Goal: Information Seeking & Learning: Find specific fact

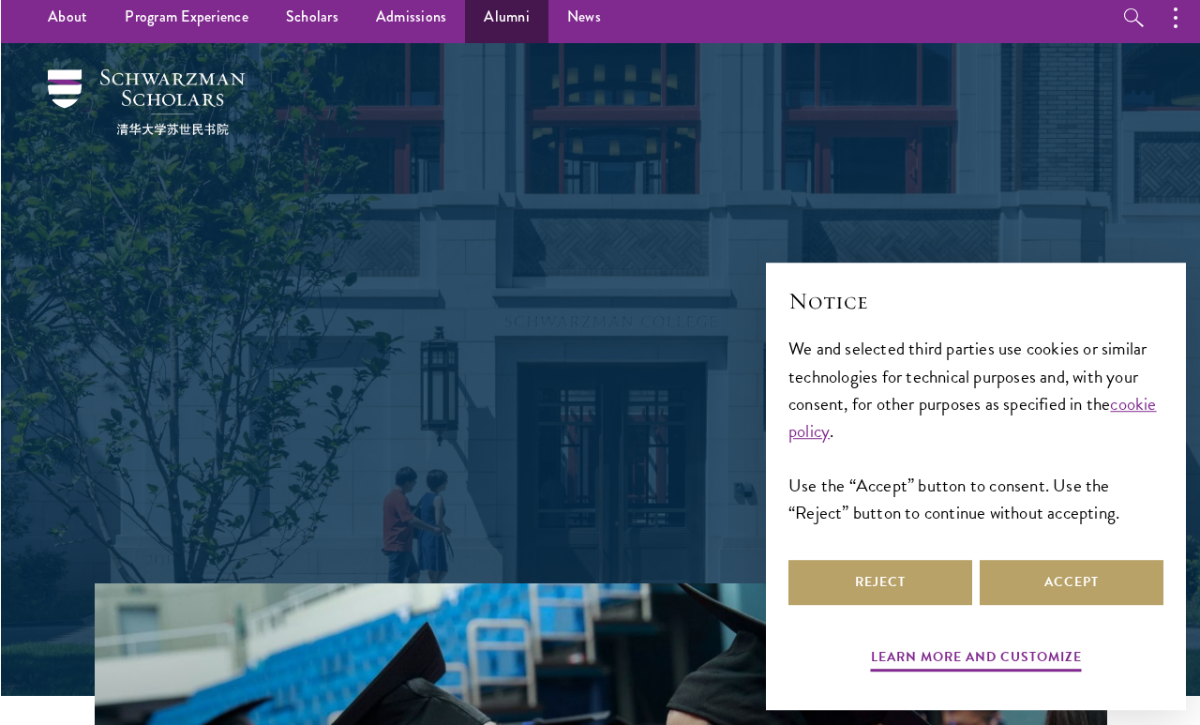
scroll to position [8, 0]
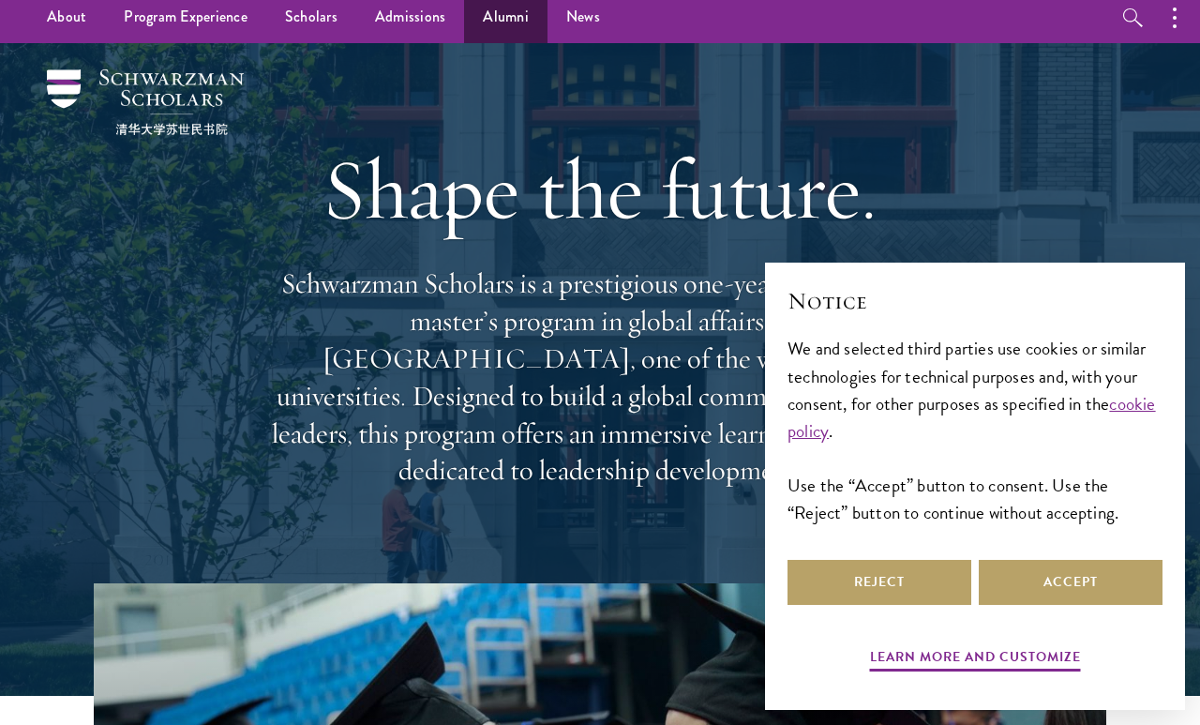
click at [505, 28] on link "Alumni" at bounding box center [505, 18] width 83 height 52
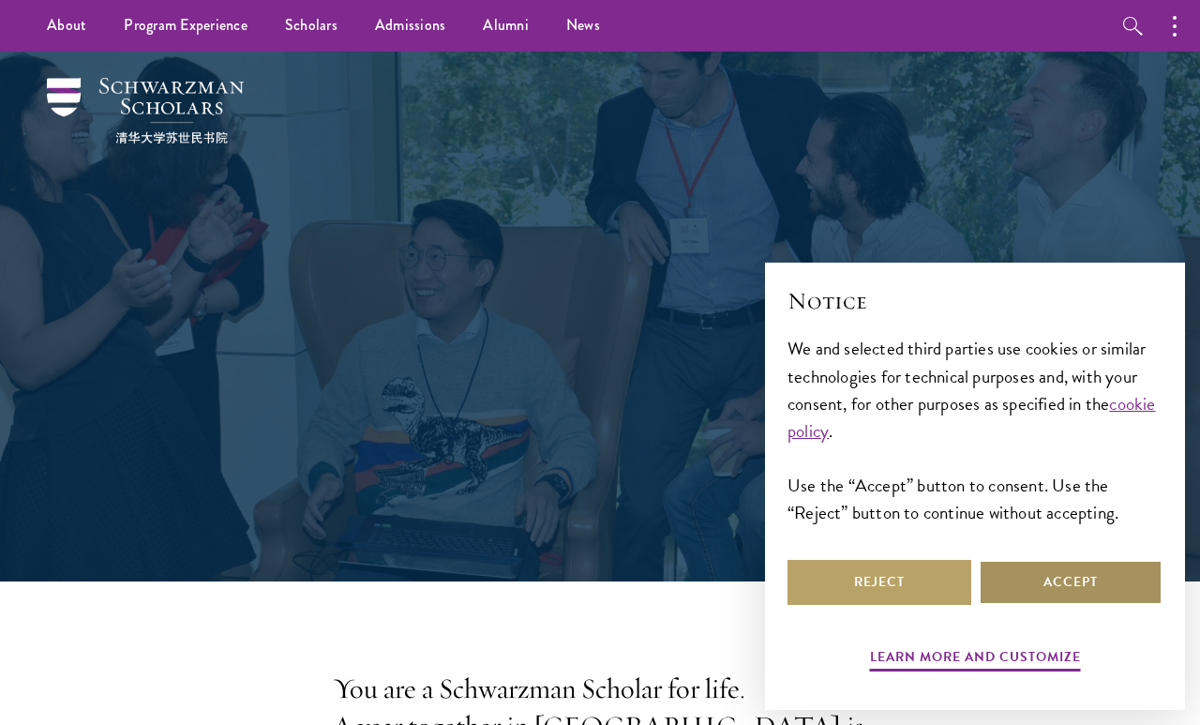
click at [1051, 585] on button "Accept" at bounding box center [1071, 582] width 184 height 45
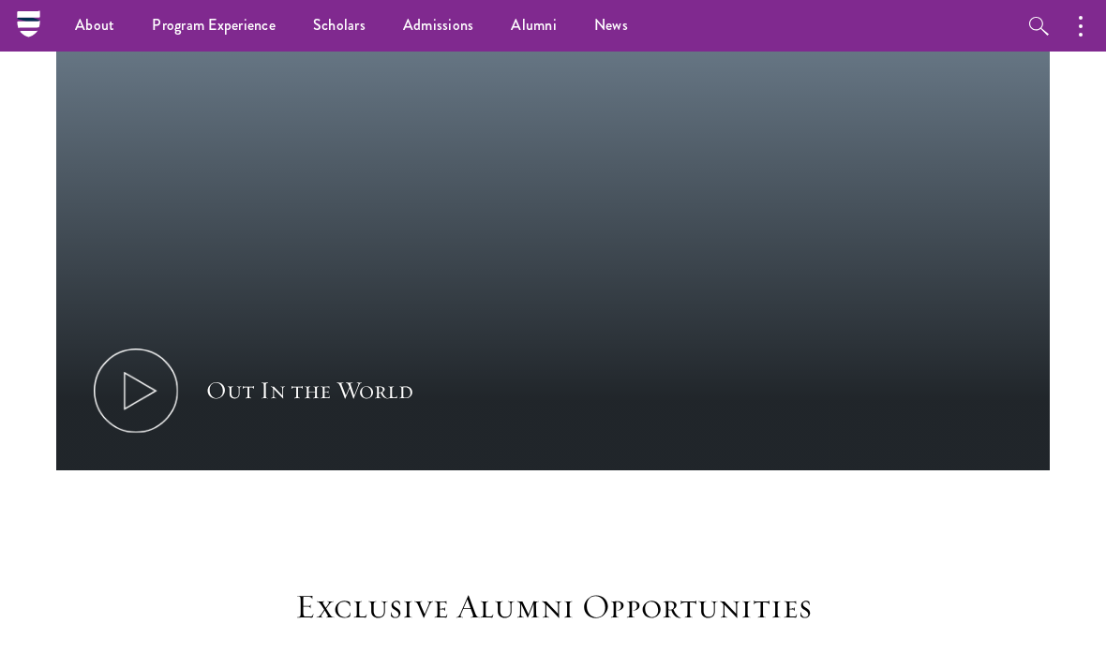
scroll to position [1112, 0]
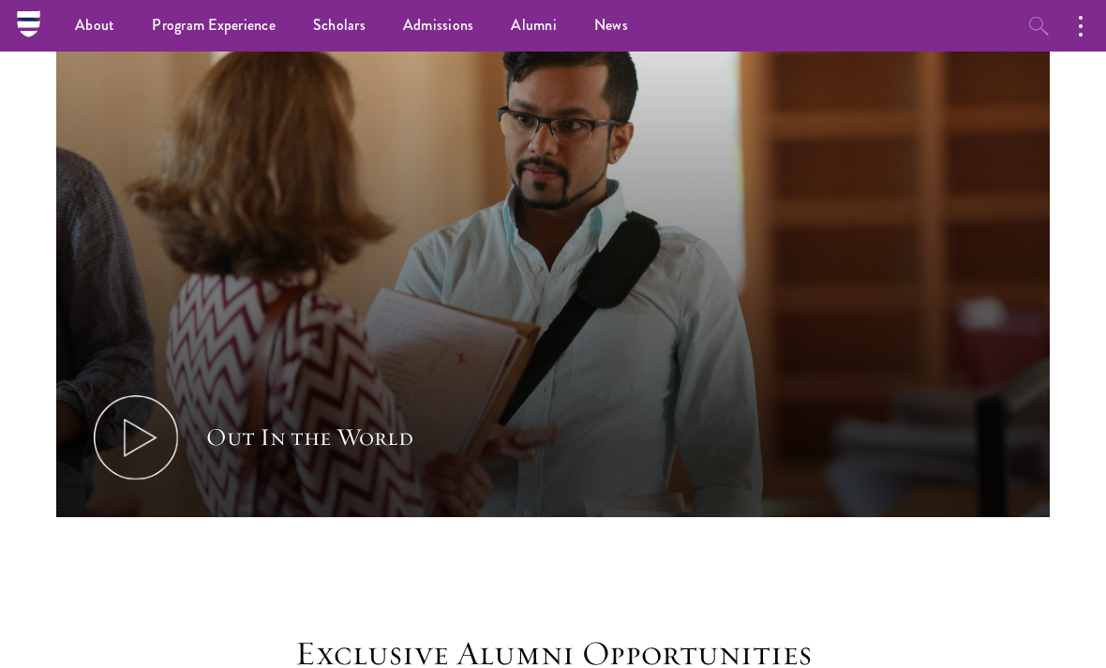
click at [1036, 33] on icon "button" at bounding box center [1039, 26] width 23 height 23
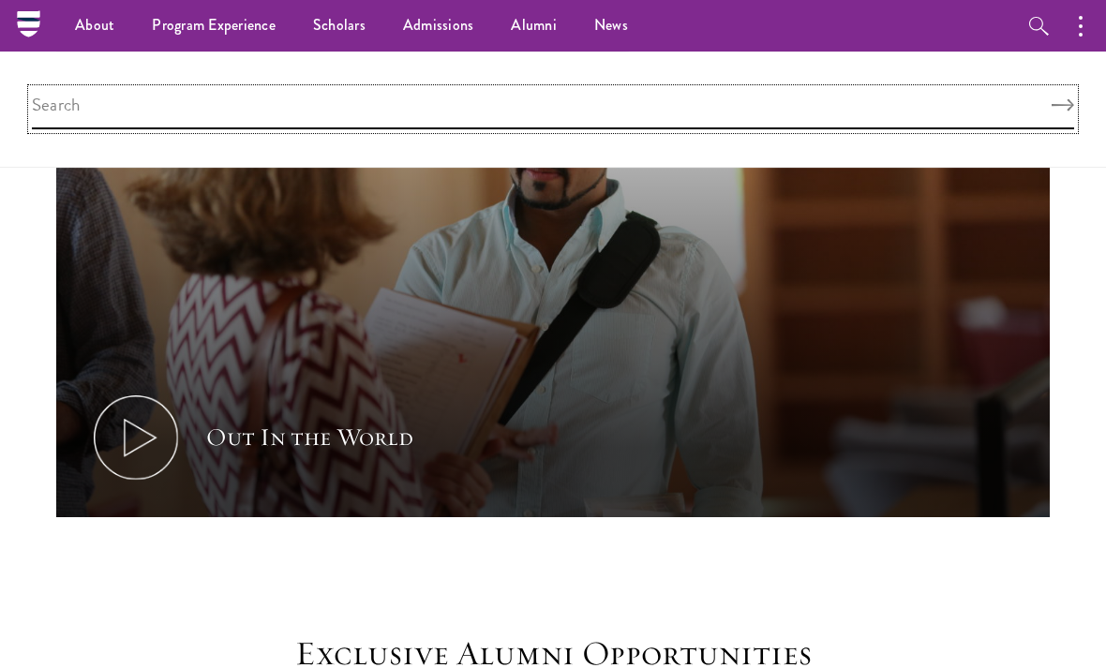
click at [799, 91] on input "search" at bounding box center [553, 109] width 1043 height 40
type input "Cohort"
click at [1063, 105] on button "Search" at bounding box center [1063, 105] width 23 height 13
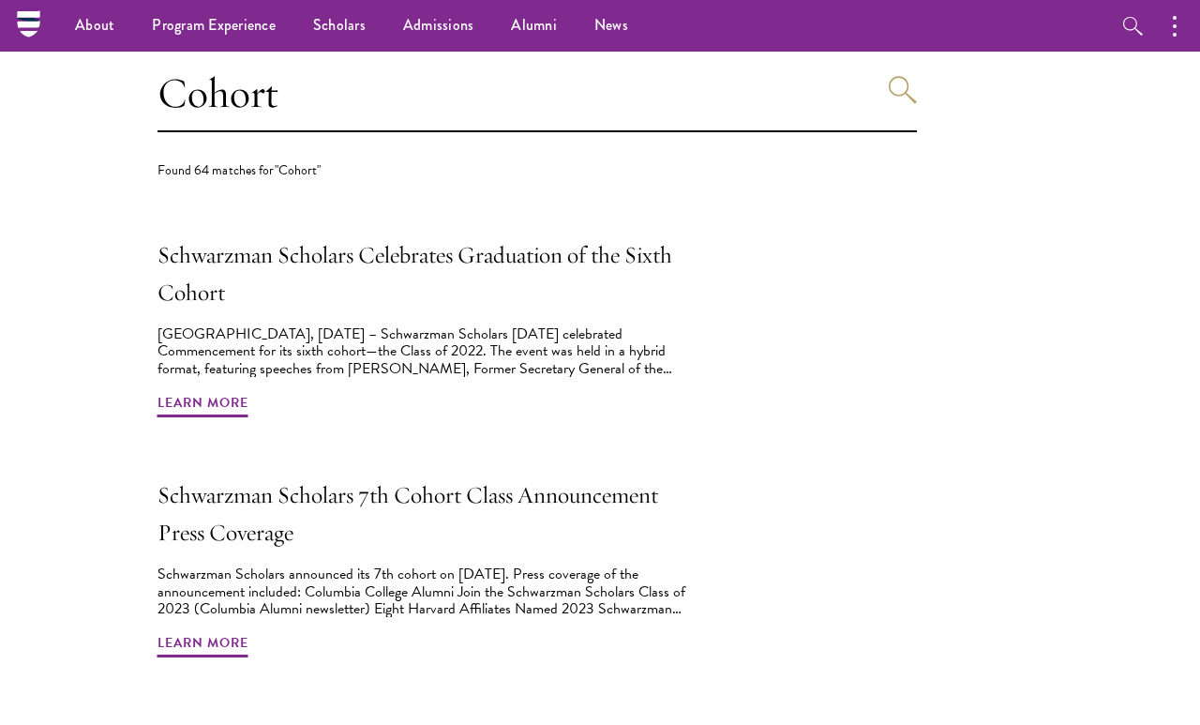
scroll to position [519, 0]
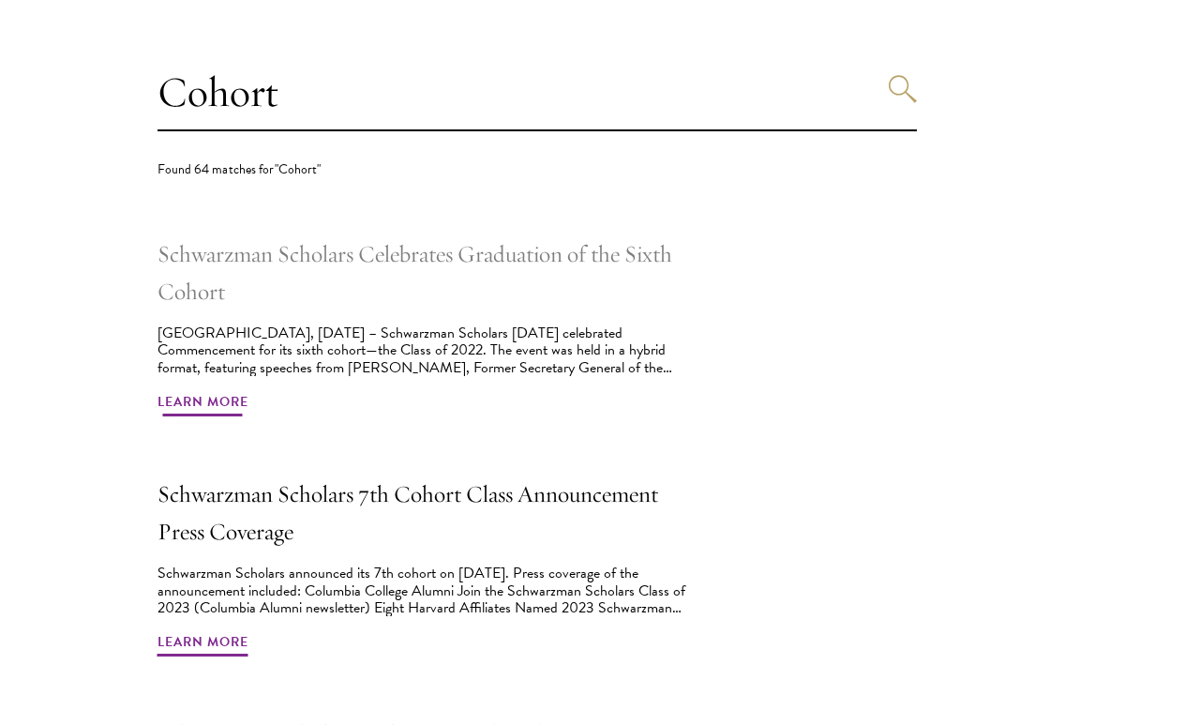
click at [208, 413] on span "Learn More" at bounding box center [203, 404] width 91 height 29
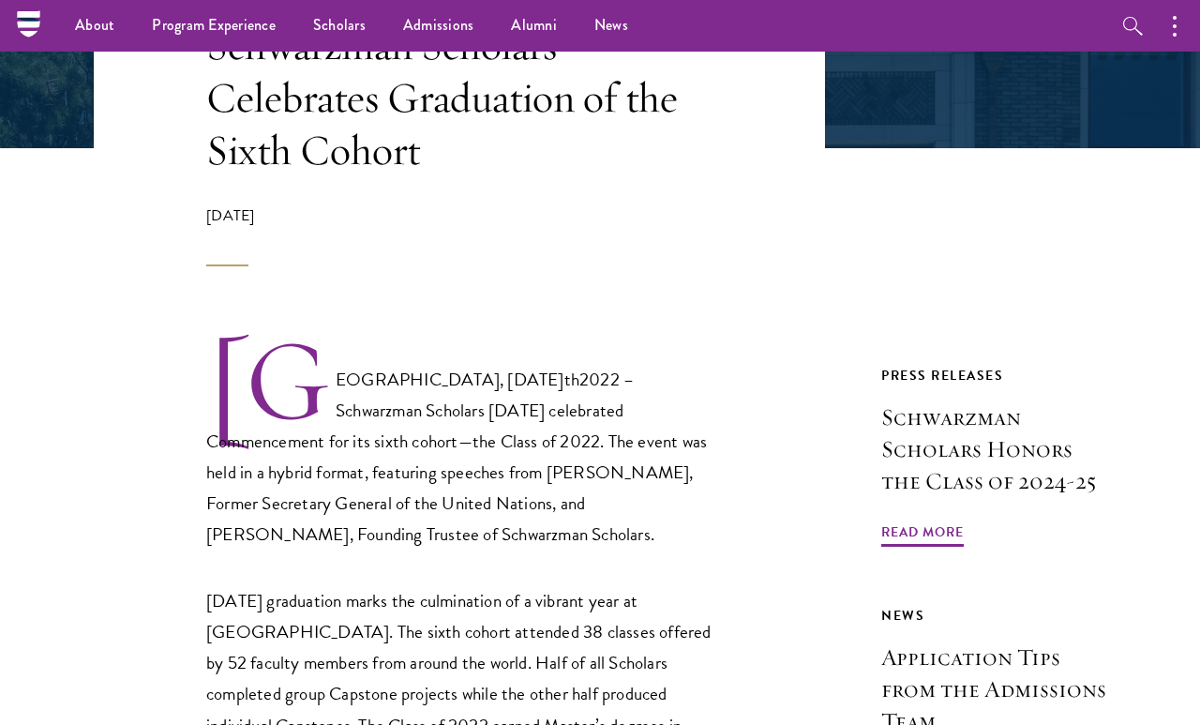
scroll to position [436, 0]
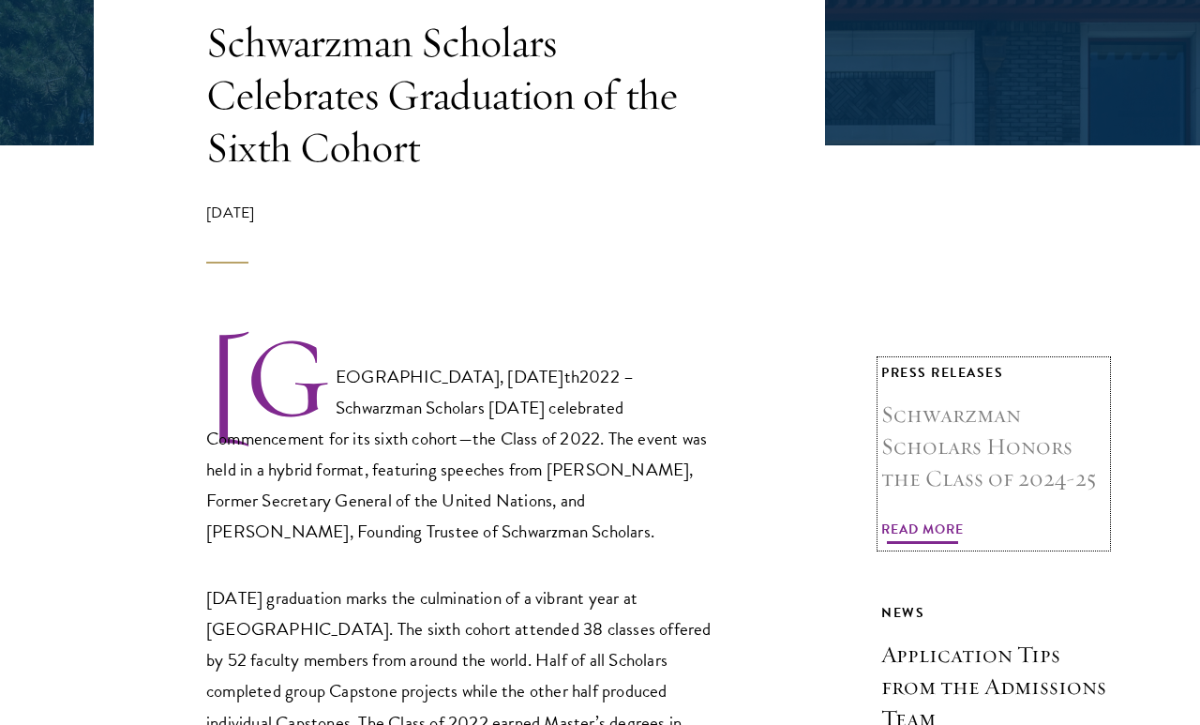
click at [893, 531] on span "Read More" at bounding box center [922, 532] width 83 height 29
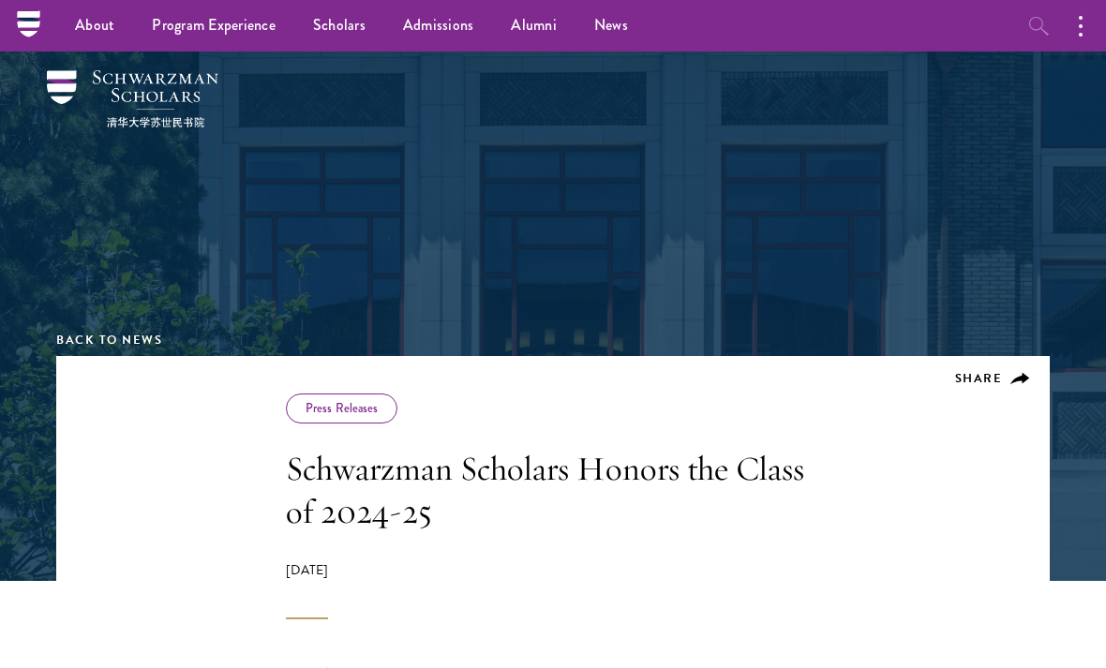
click at [1048, 18] on icon "button" at bounding box center [1039, 26] width 23 height 23
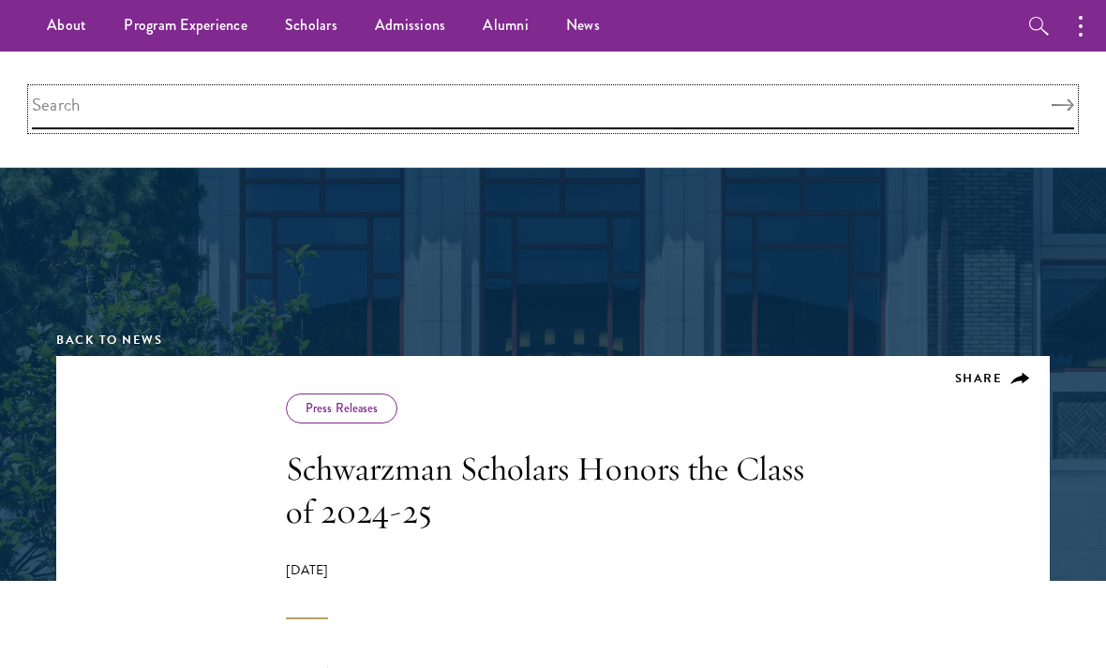
click at [693, 102] on input "search" at bounding box center [553, 109] width 1043 height 40
type input "Scholar directory"
click at [1063, 105] on button "Search" at bounding box center [1063, 105] width 23 height 13
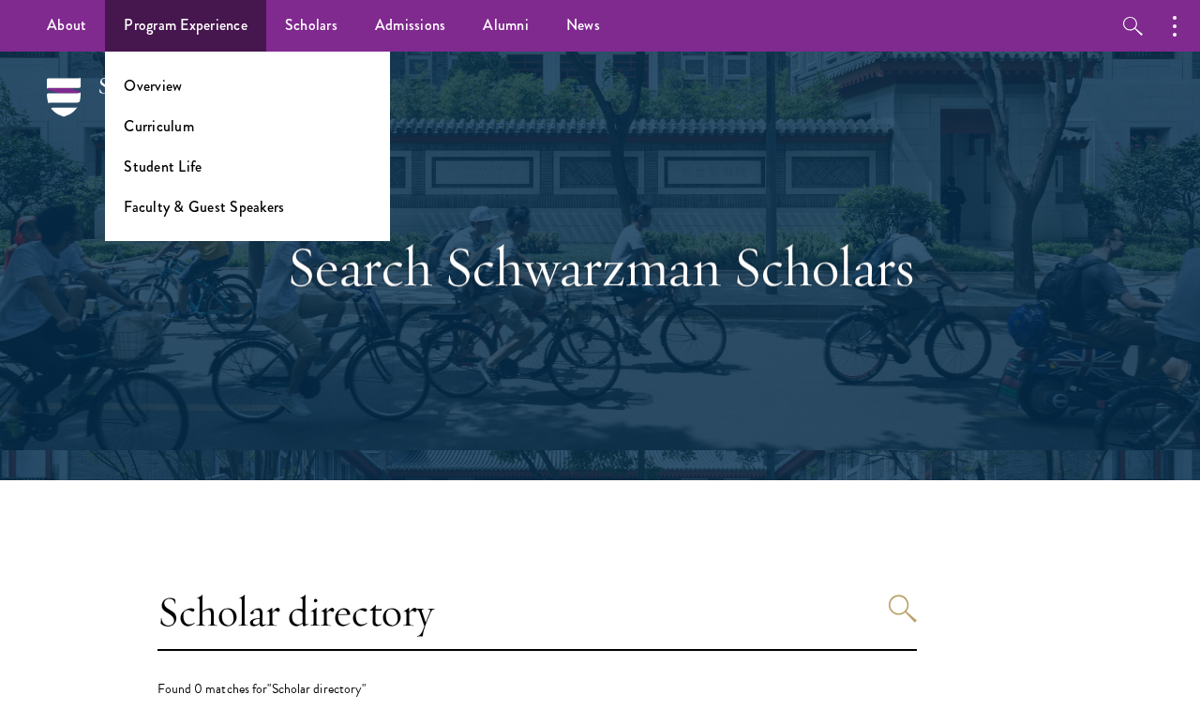
click at [158, 97] on link "Overview" at bounding box center [153, 86] width 58 height 22
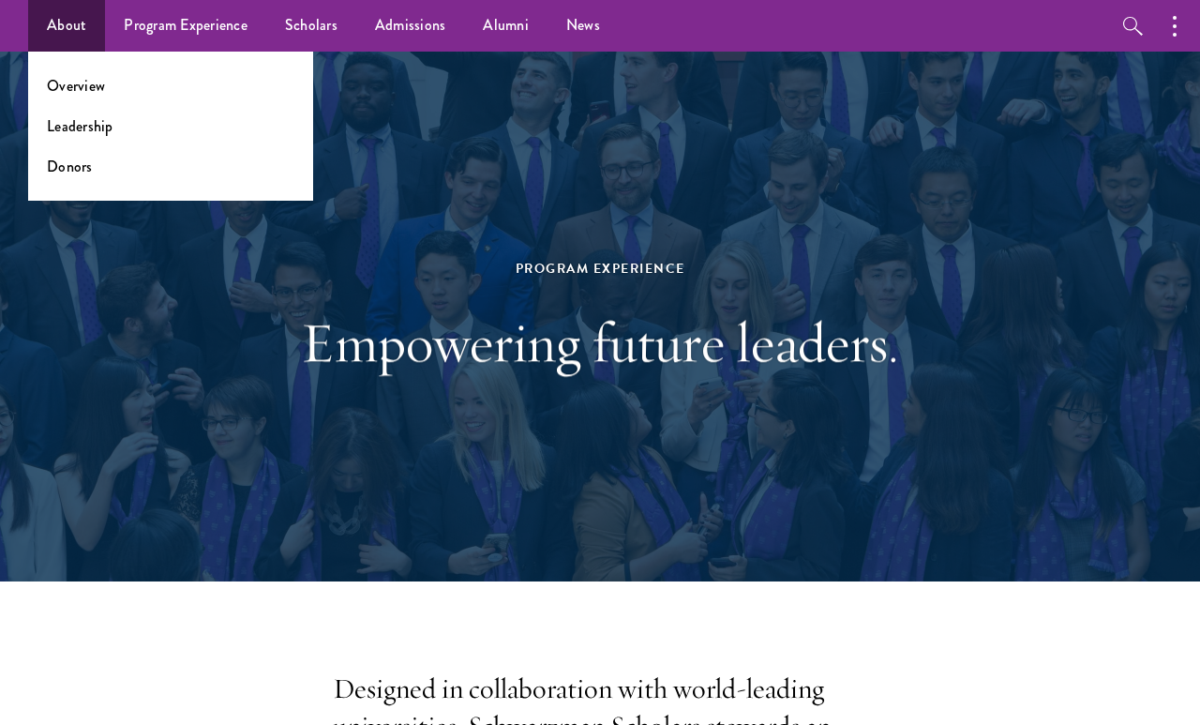
click at [89, 166] on link "Donors" at bounding box center [70, 167] width 46 height 22
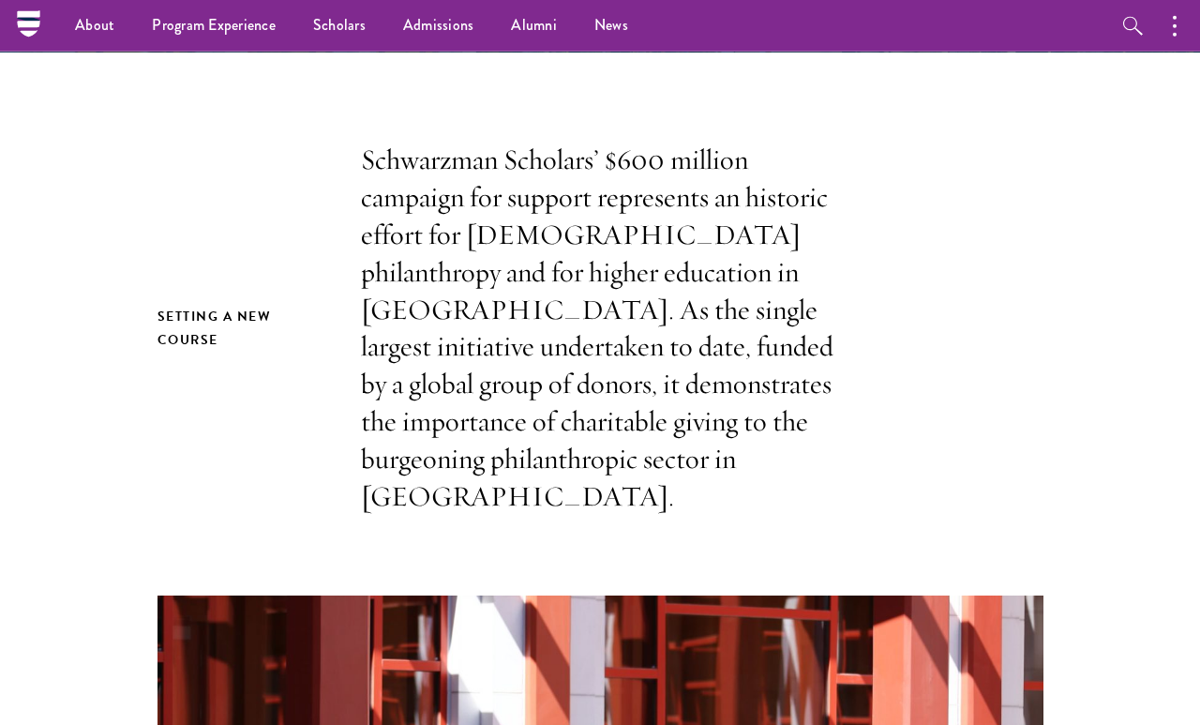
scroll to position [376, 0]
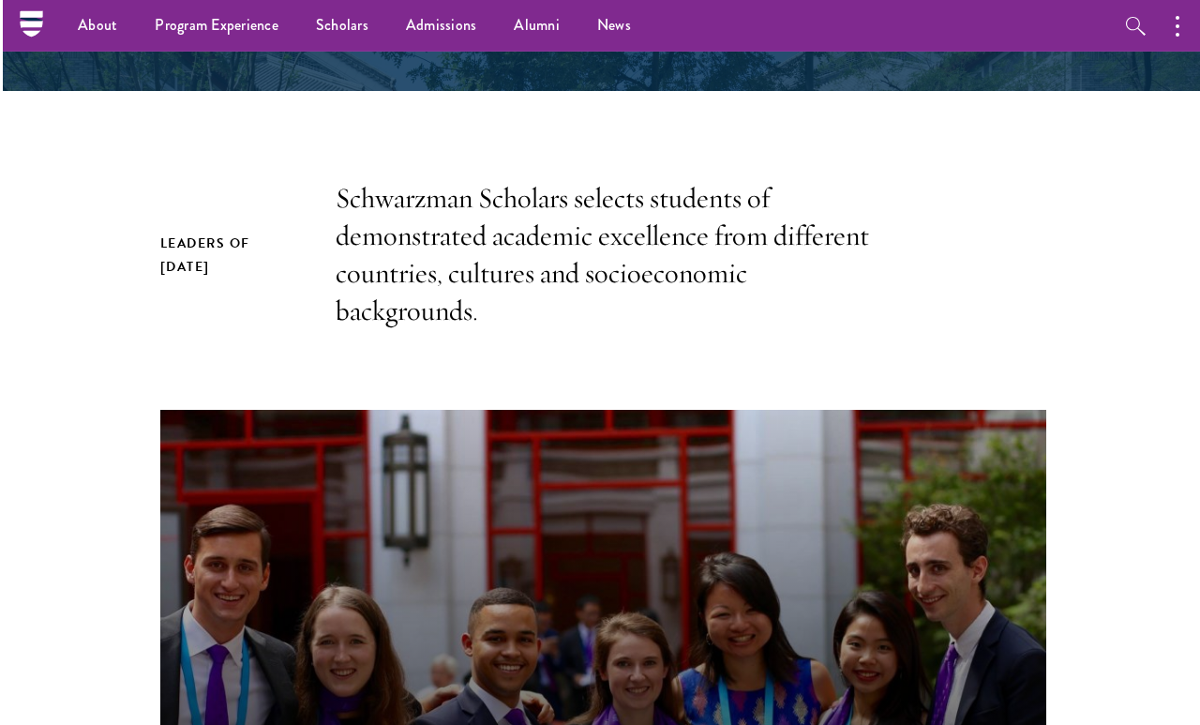
scroll to position [453, 0]
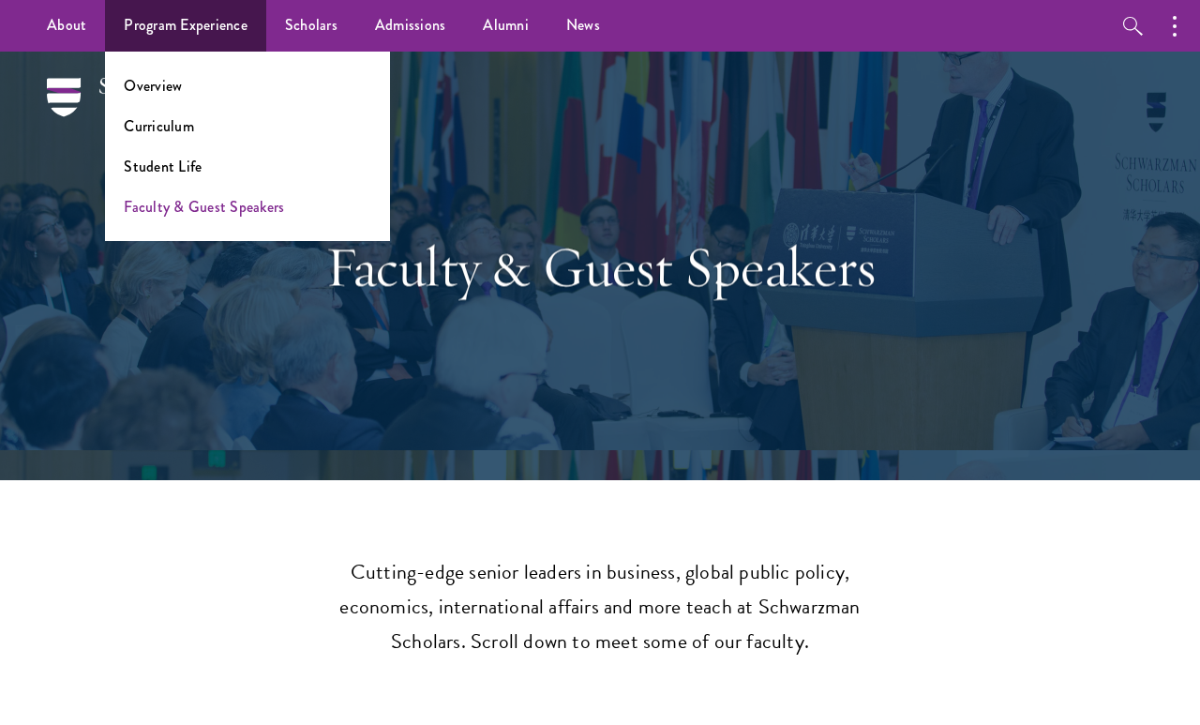
click at [173, 216] on link "Faculty & Guest Speakers" at bounding box center [204, 207] width 160 height 22
click at [169, 159] on link "Student Life" at bounding box center [163, 167] width 78 height 22
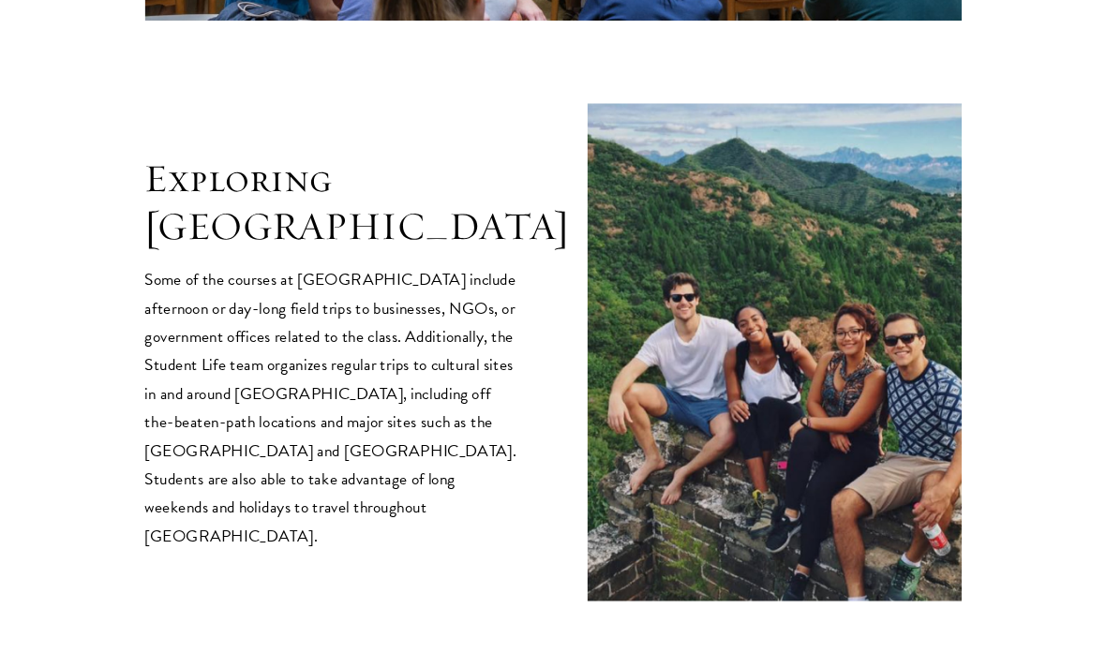
scroll to position [3743, 0]
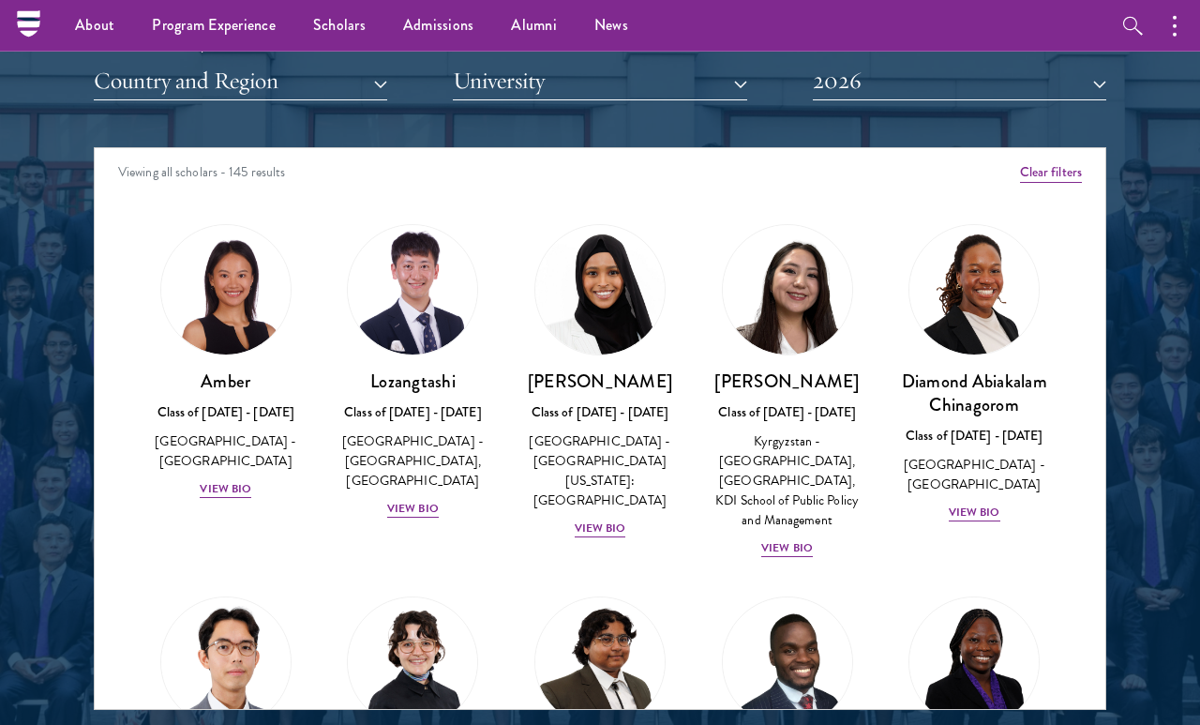
scroll to position [2257, 0]
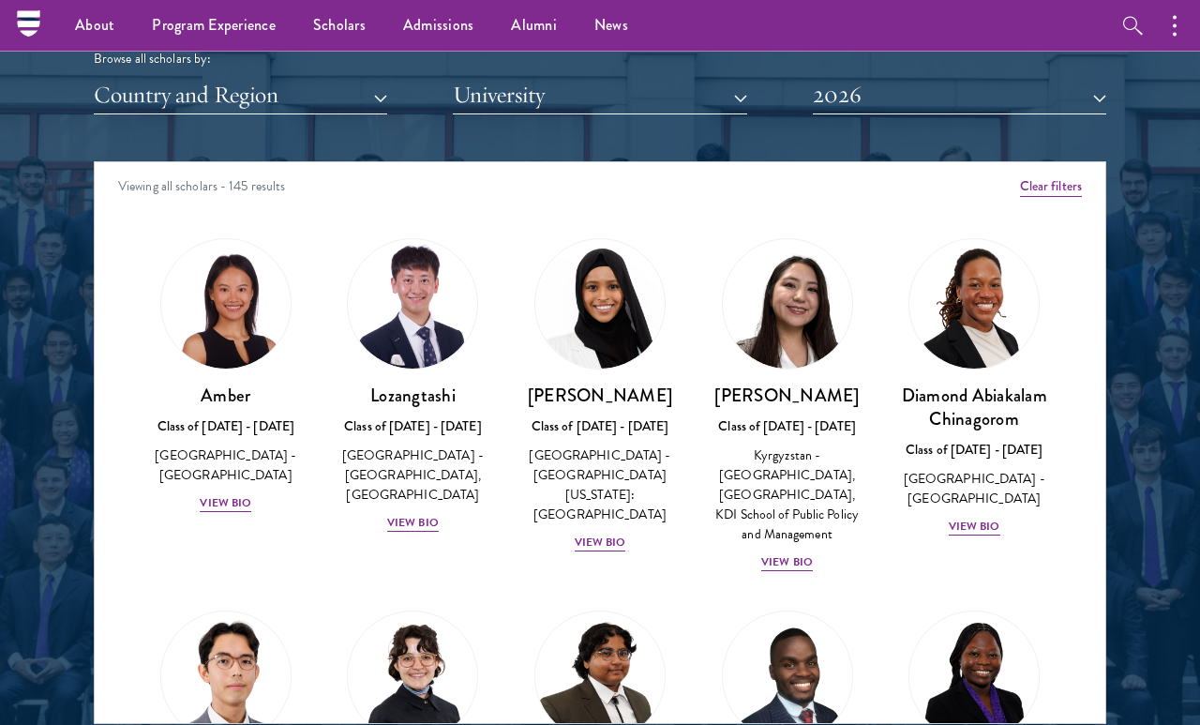
click at [1055, 176] on button "Clear filters" at bounding box center [1051, 186] width 62 height 21
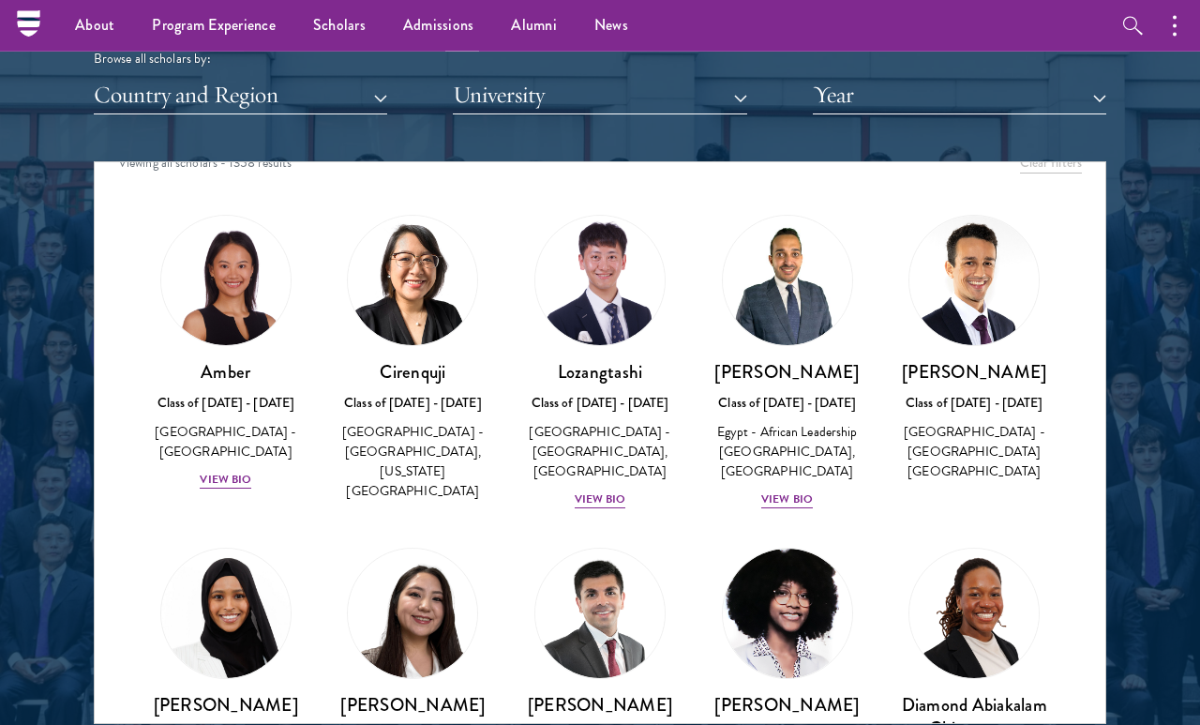
scroll to position [16, 0]
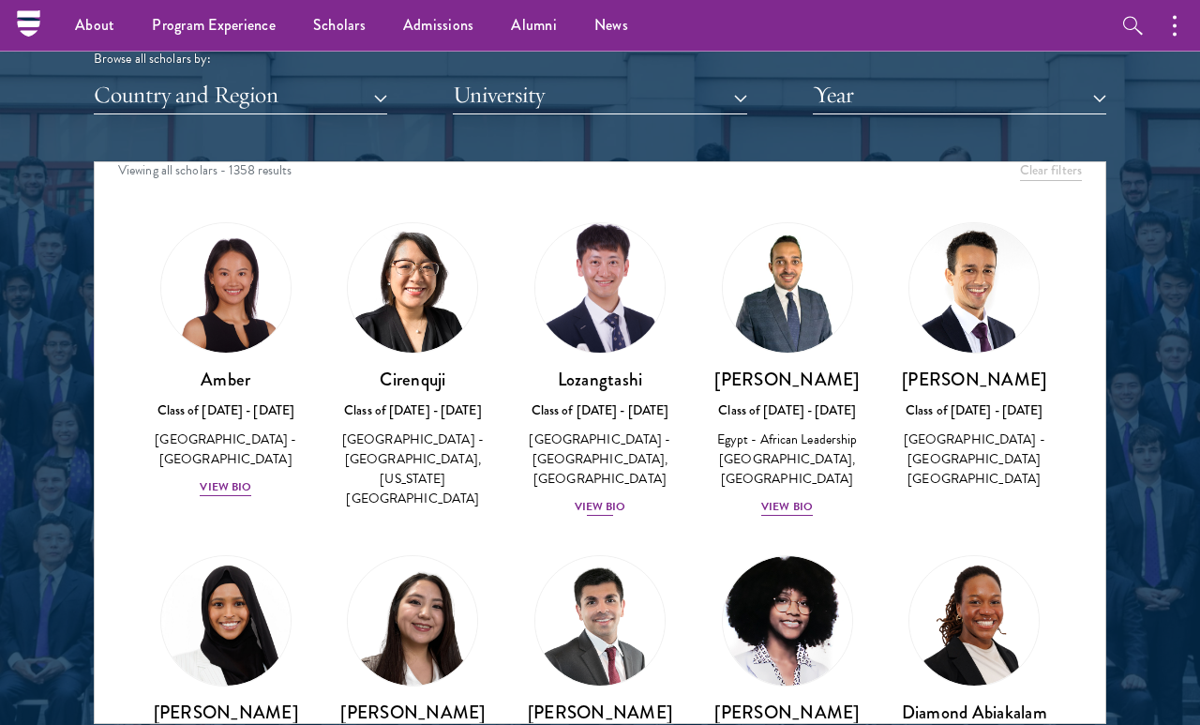
click at [592, 498] on div "View Bio" at bounding box center [601, 507] width 52 height 18
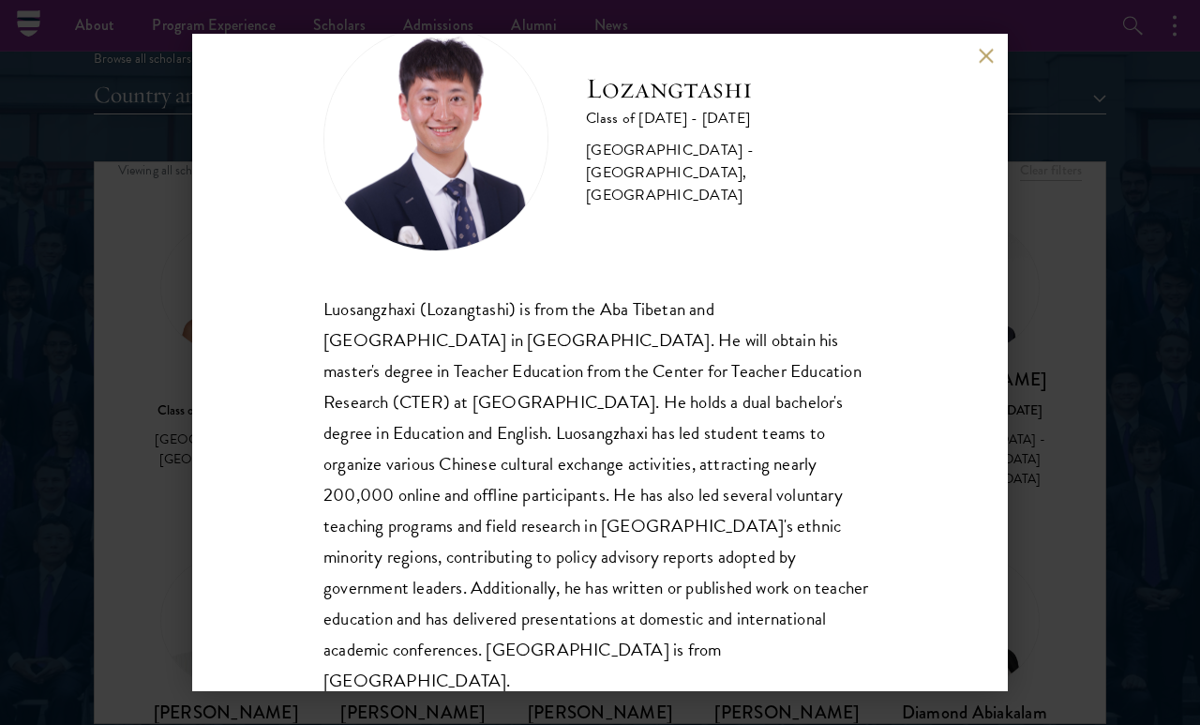
scroll to position [64, 0]
click at [986, 59] on button at bounding box center [986, 57] width 16 height 16
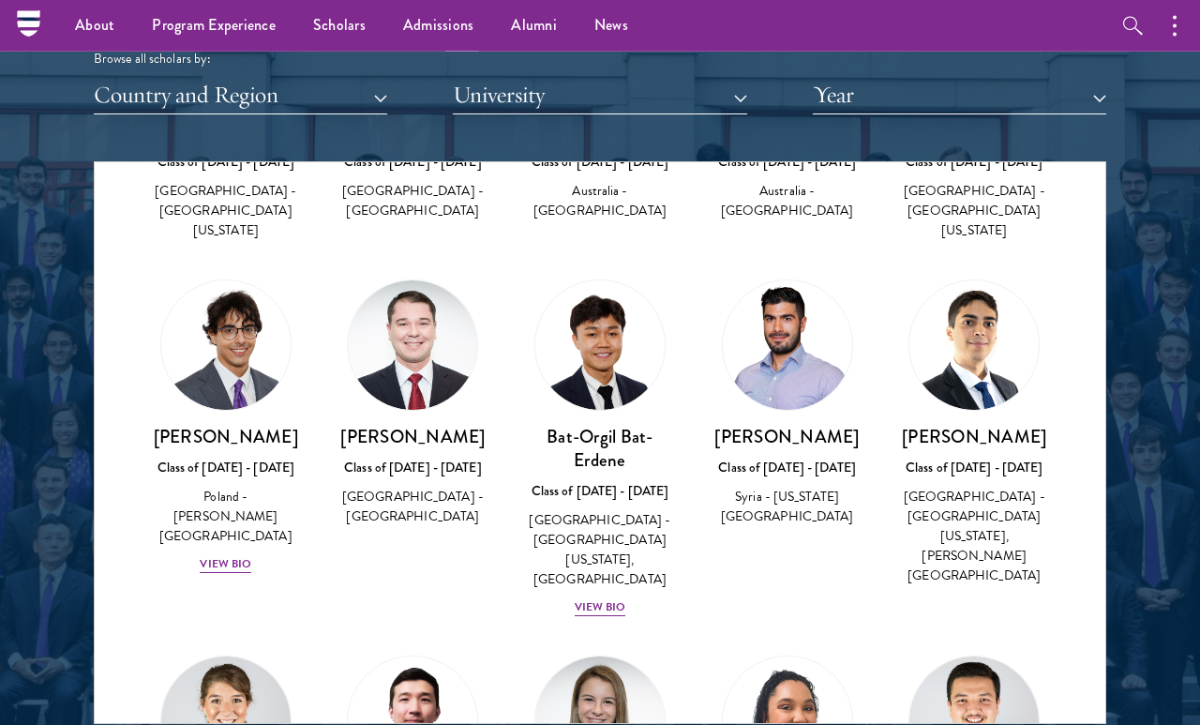
scroll to position [5771, 0]
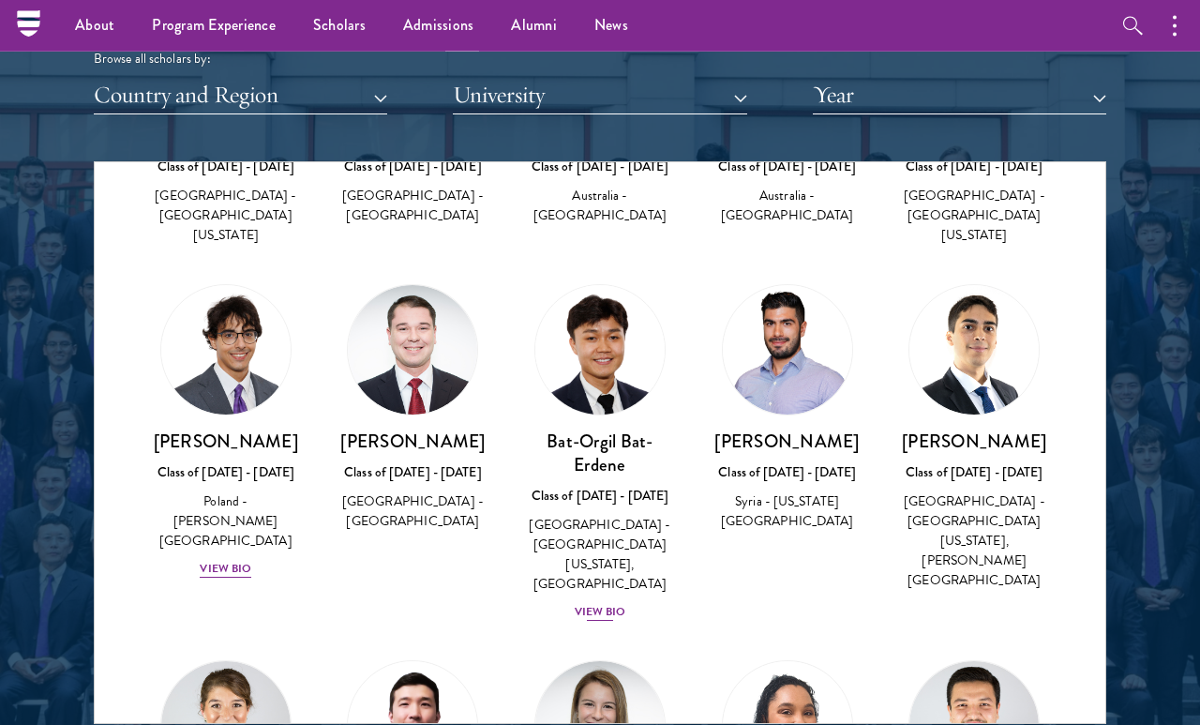
click at [625, 603] on div "View Bio" at bounding box center [601, 612] width 52 height 18
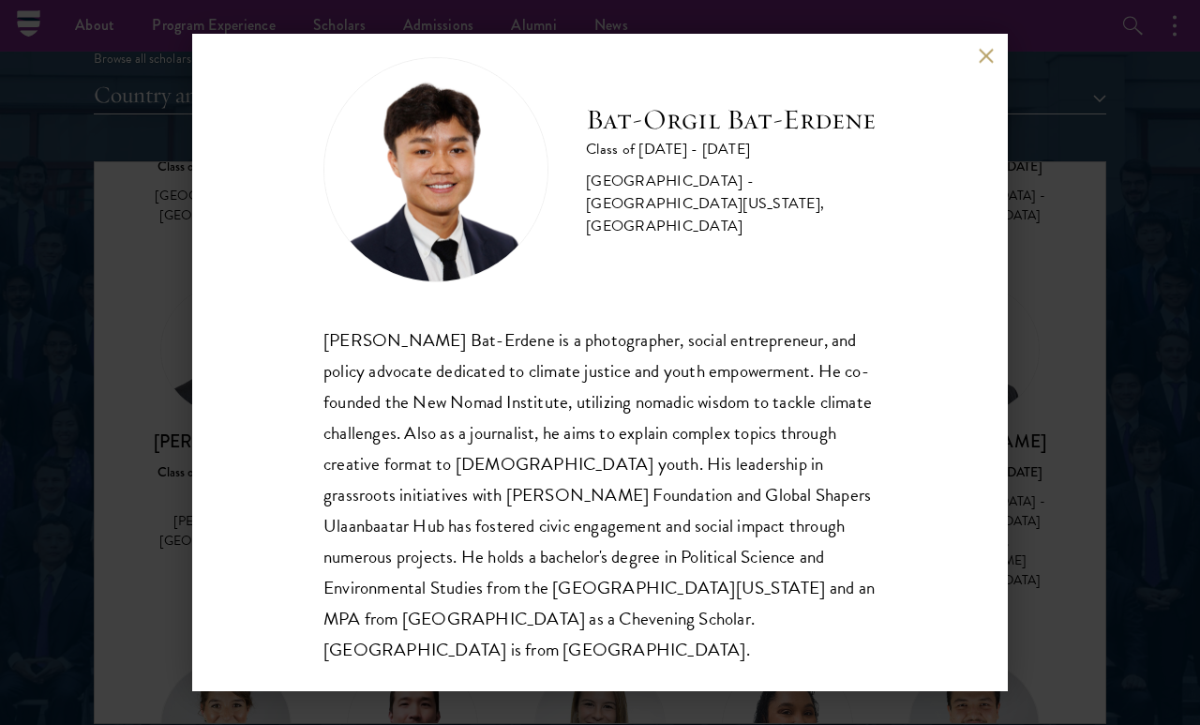
scroll to position [33, 0]
click at [986, 56] on button at bounding box center [986, 57] width 16 height 16
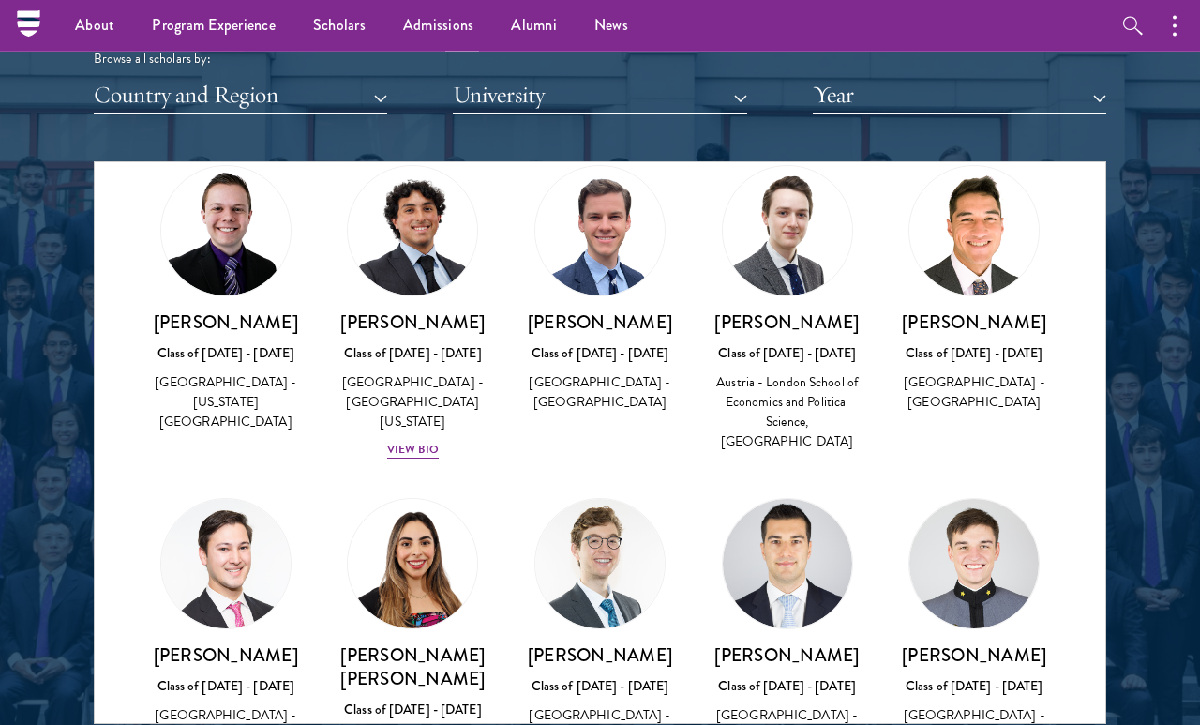
scroll to position [7828, 0]
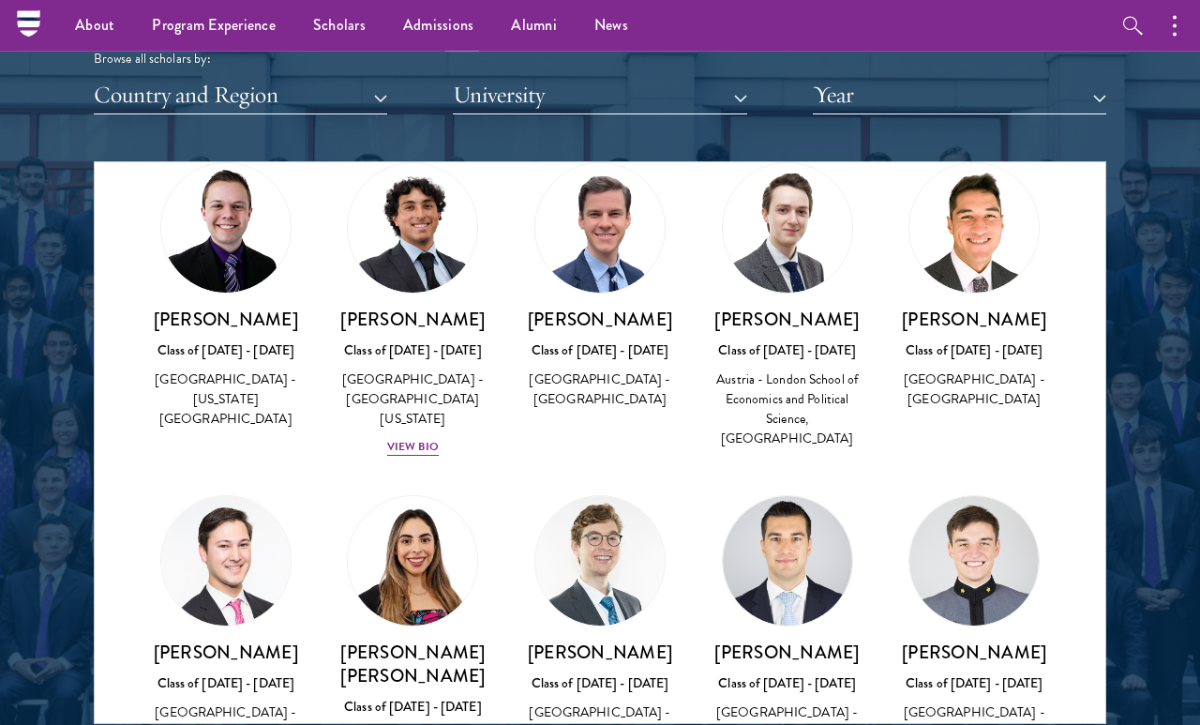
click at [359, 93] on button "Country and Region" at bounding box center [240, 95] width 293 height 38
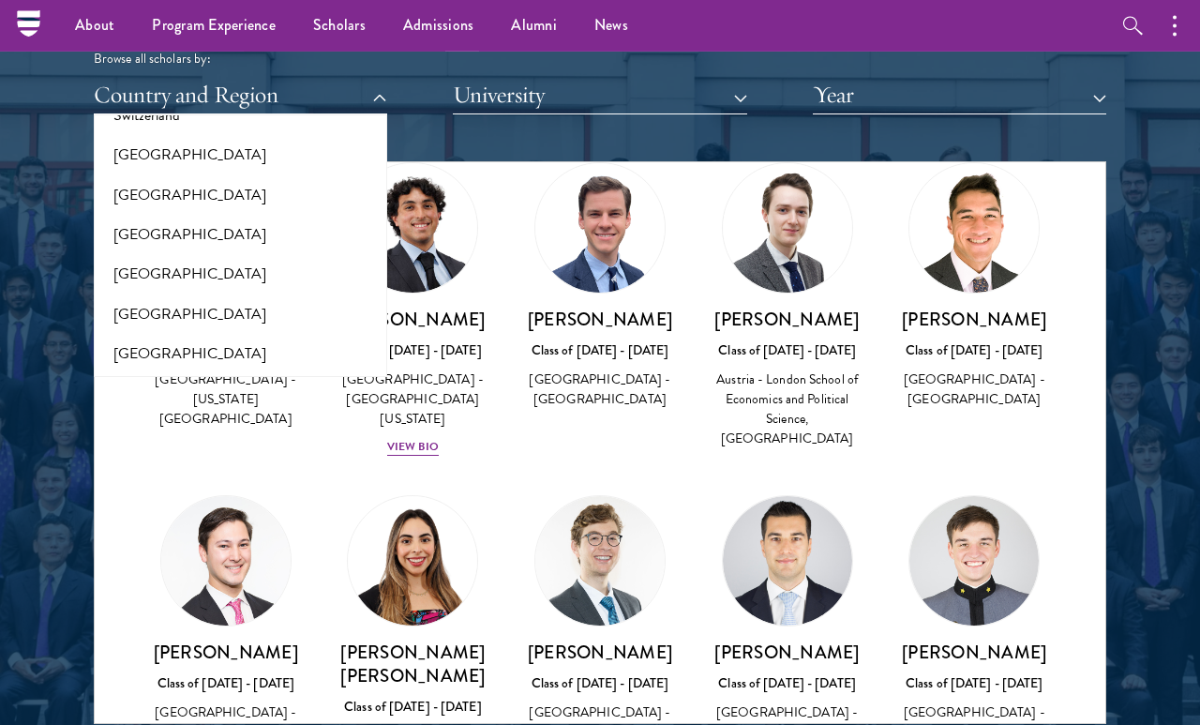
scroll to position [3537, 0]
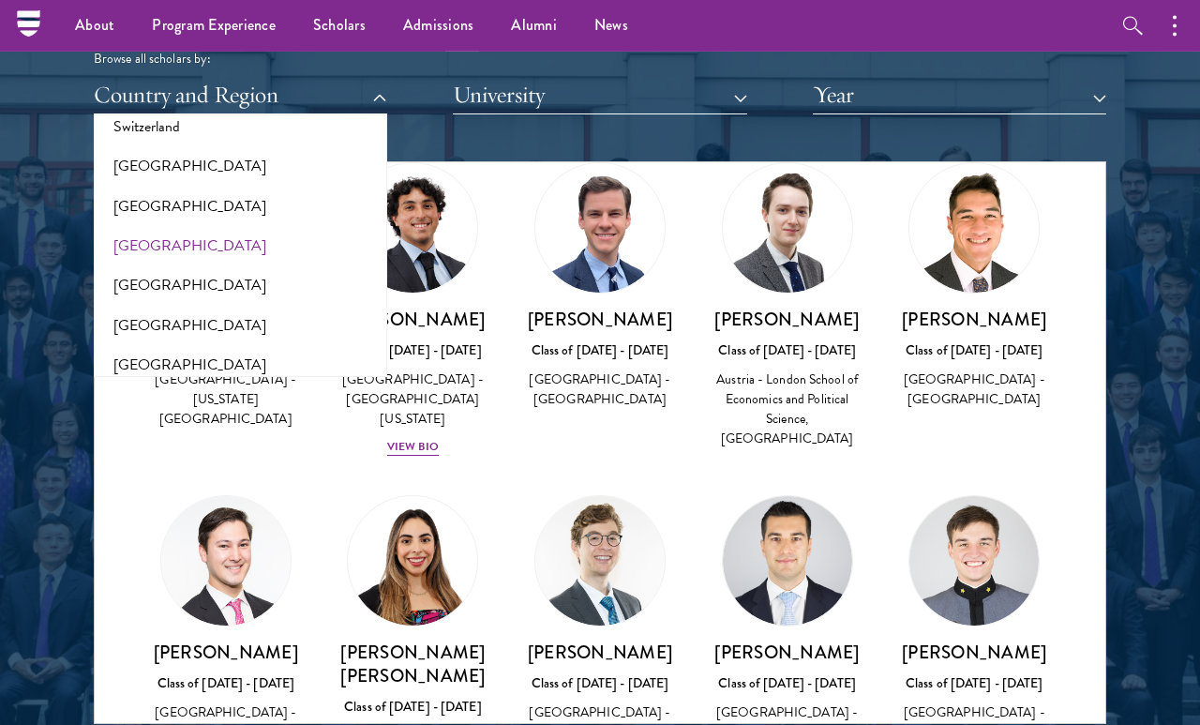
click at [286, 226] on button "[GEOGRAPHIC_DATA]" at bounding box center [240, 245] width 282 height 39
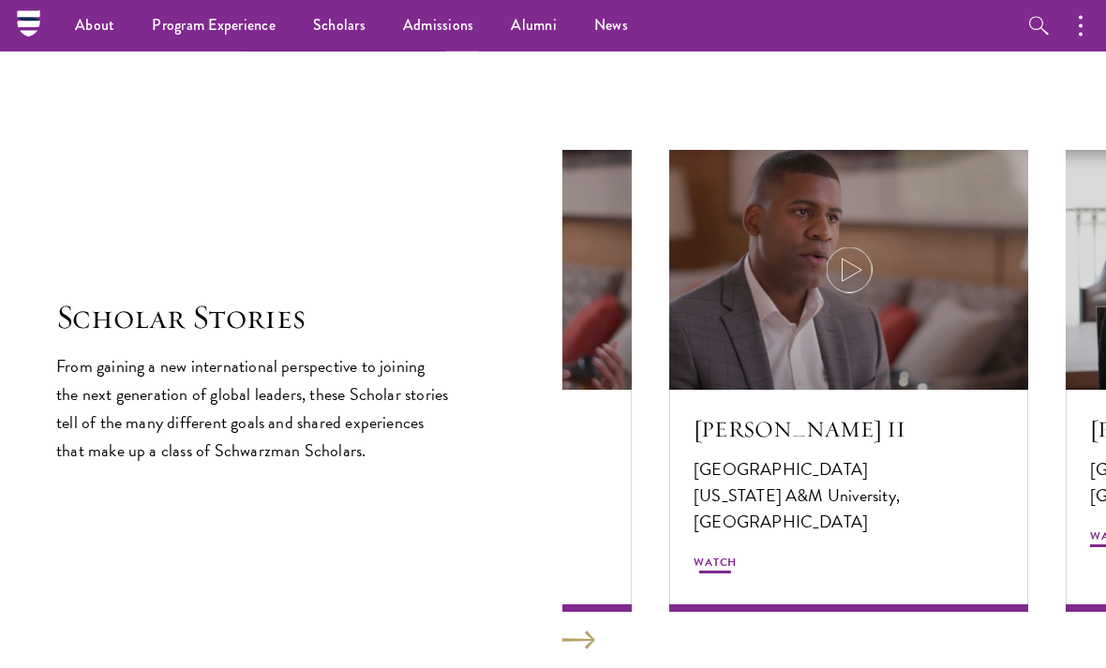
scroll to position [3071, 0]
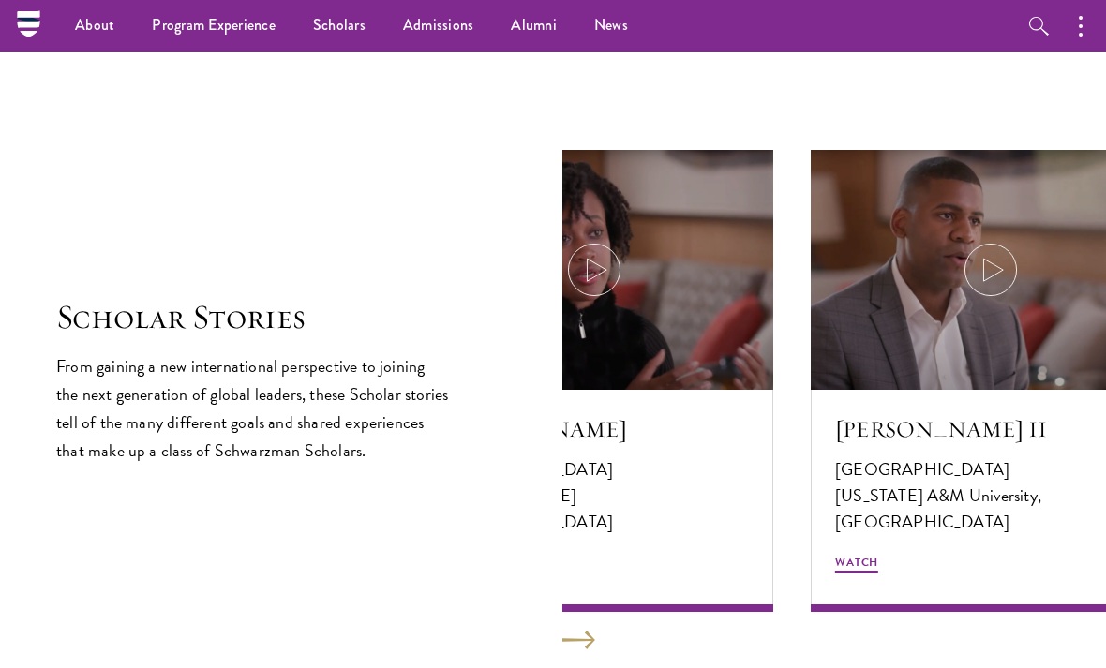
click at [218, 456] on p "From gaining a new international perspective to joining the next generation of …" at bounding box center [253, 409] width 394 height 113
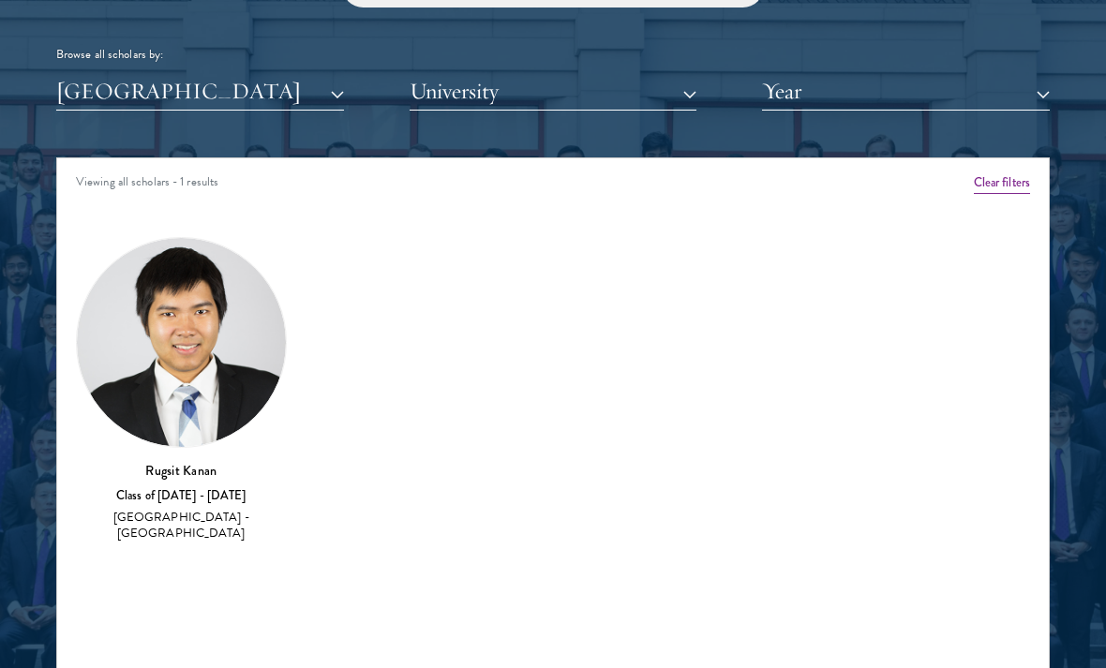
scroll to position [2275, 0]
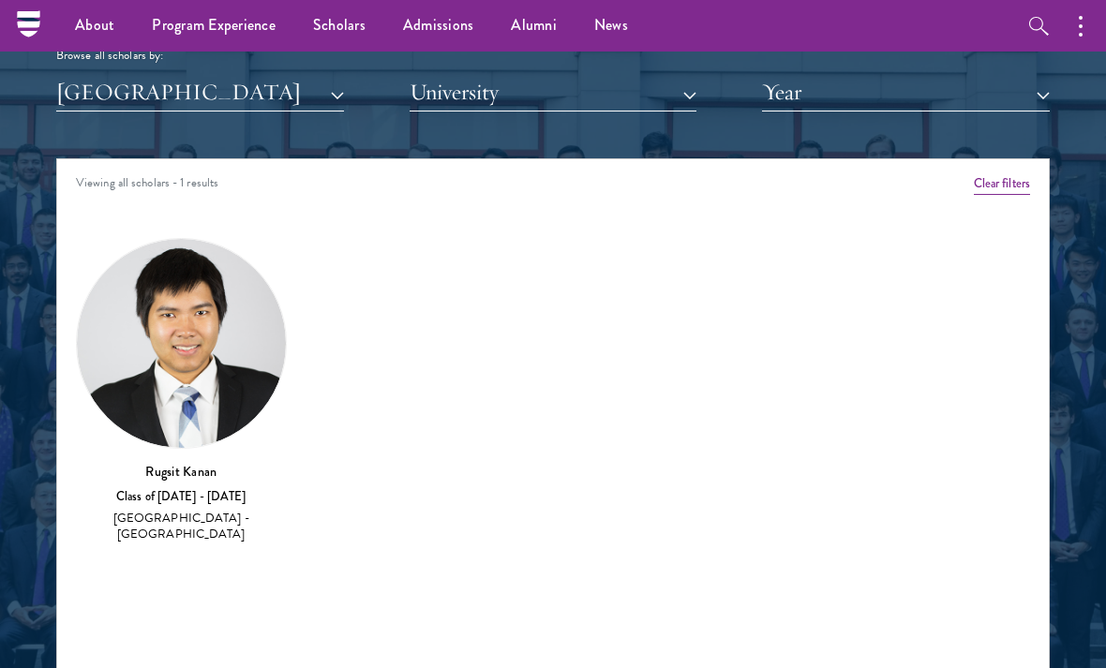
click at [178, 467] on h3 "Rugsit Kanan" at bounding box center [181, 471] width 211 height 19
click at [140, 415] on img at bounding box center [181, 343] width 209 height 209
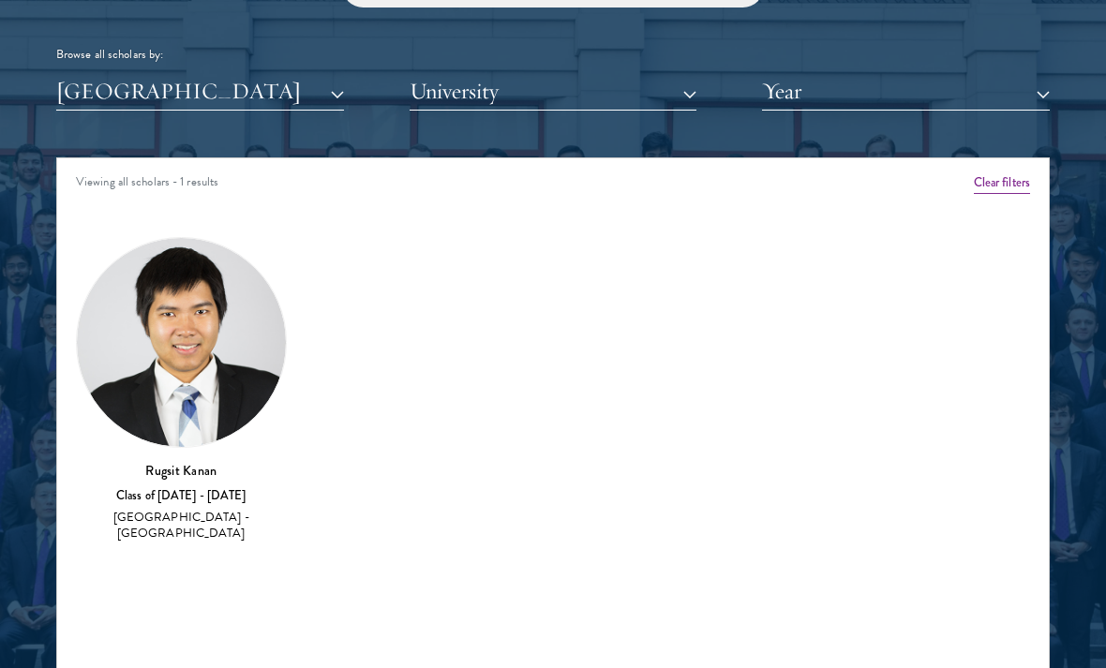
scroll to position [2284, 0]
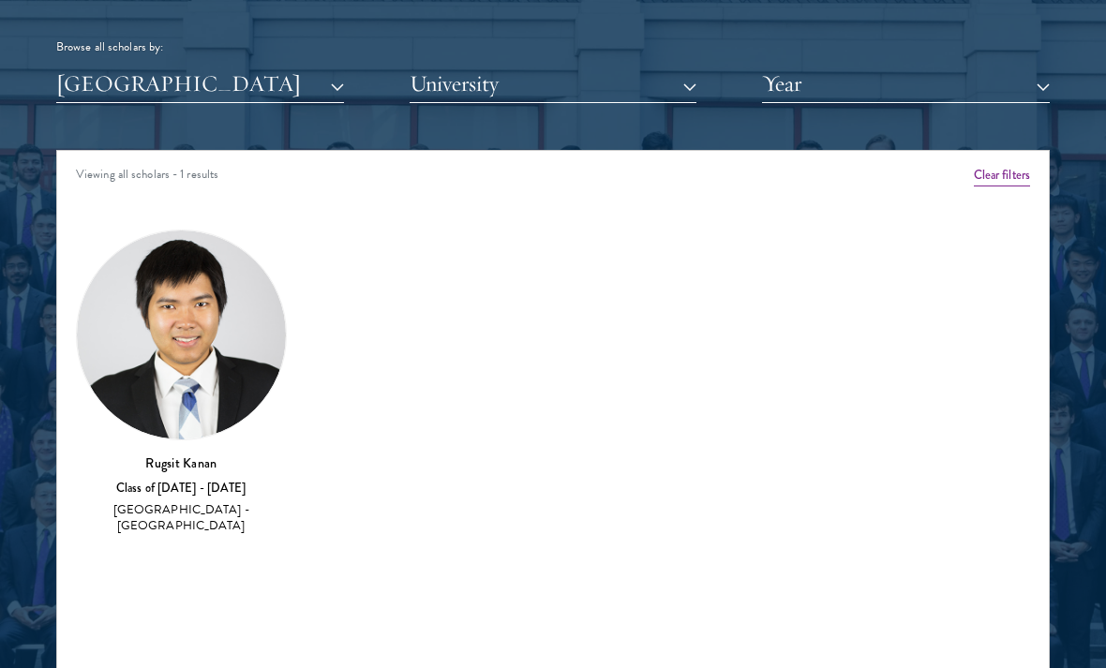
click at [89, 87] on button "[GEOGRAPHIC_DATA]" at bounding box center [200, 84] width 288 height 38
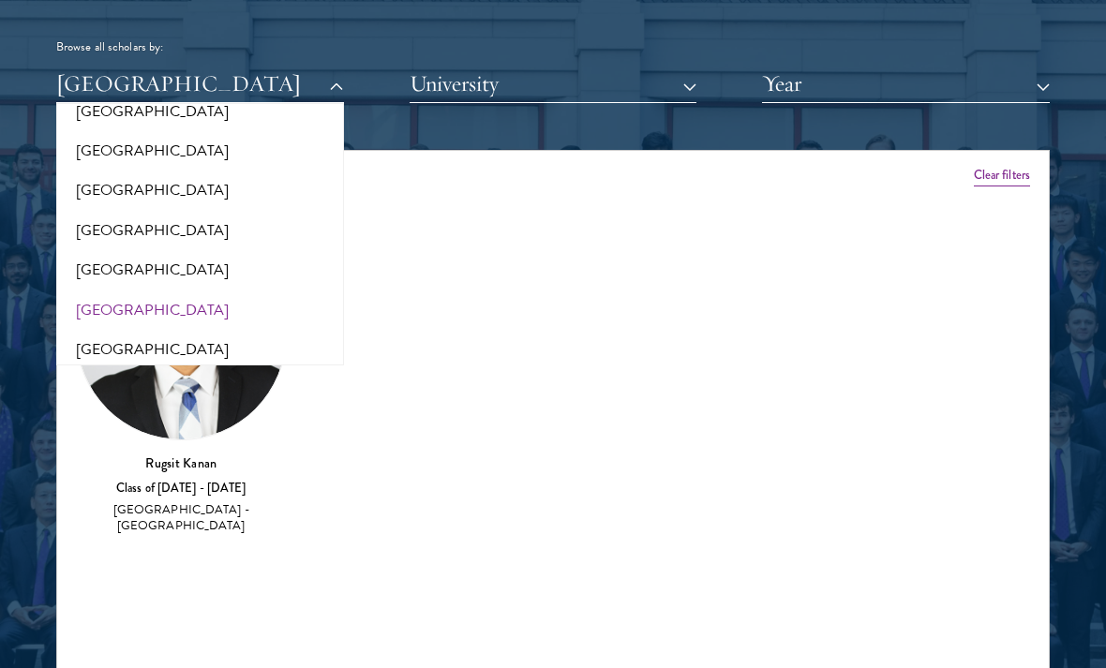
scroll to position [2061, 0]
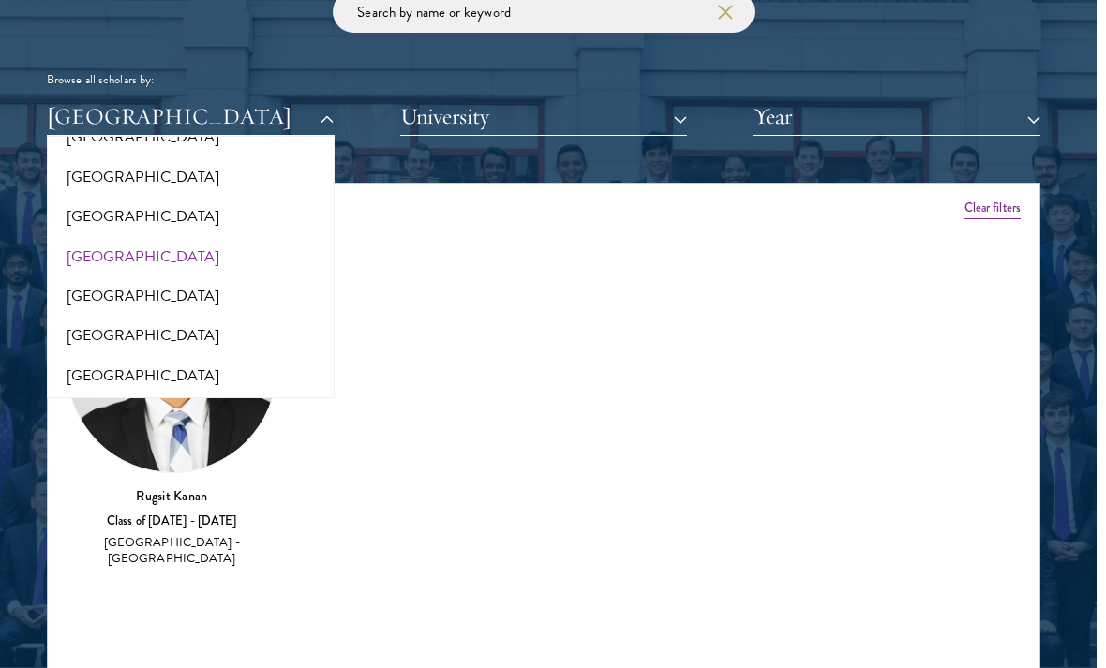
click at [102, 238] on button "[GEOGRAPHIC_DATA]" at bounding box center [191, 257] width 277 height 39
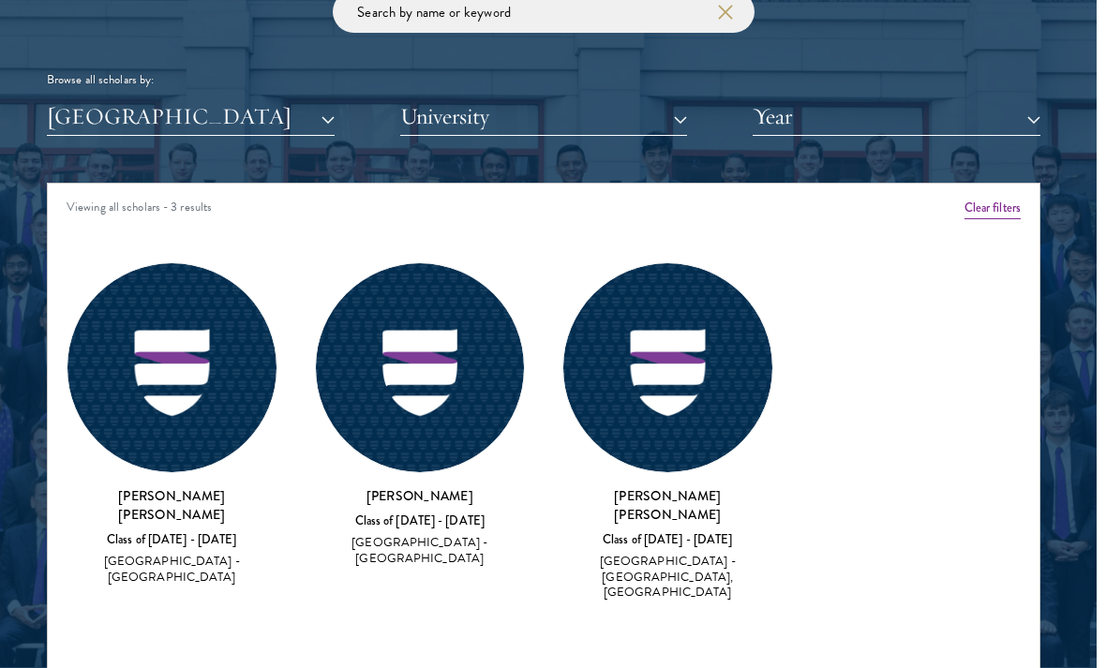
scroll to position [2251, 9]
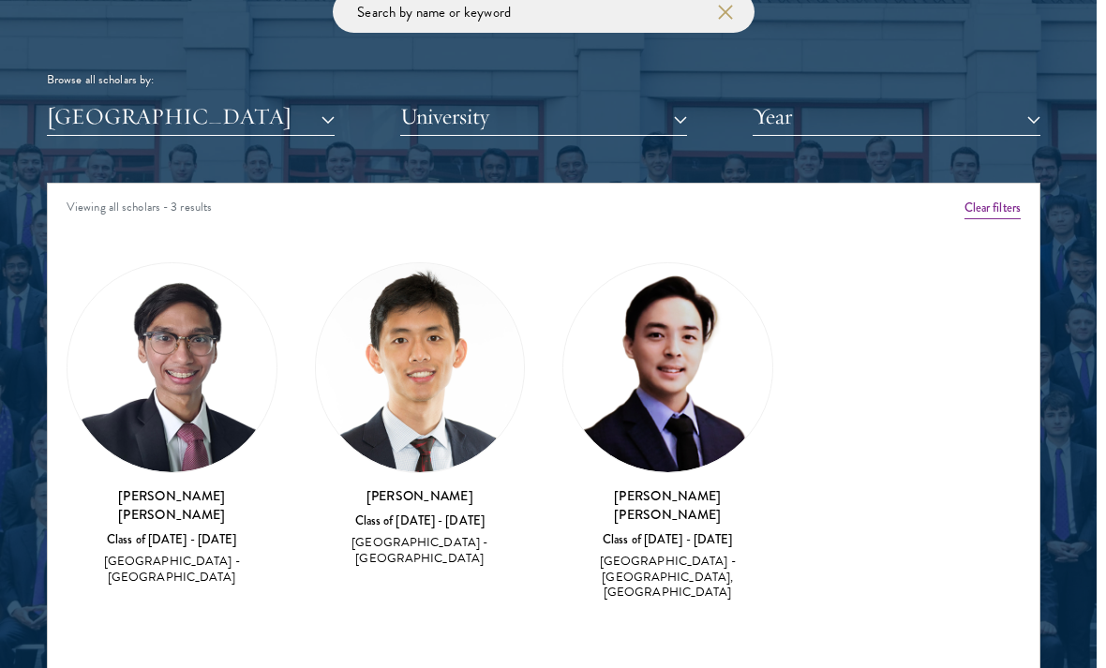
click at [92, 108] on button "[GEOGRAPHIC_DATA]" at bounding box center [191, 117] width 288 height 38
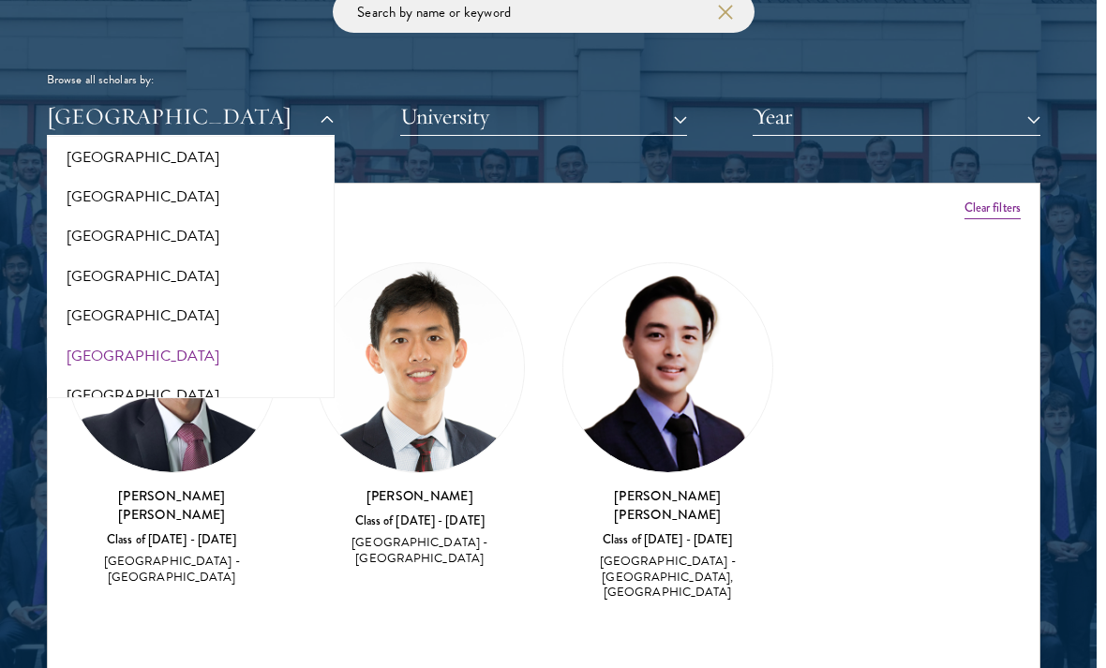
scroll to position [3158, 0]
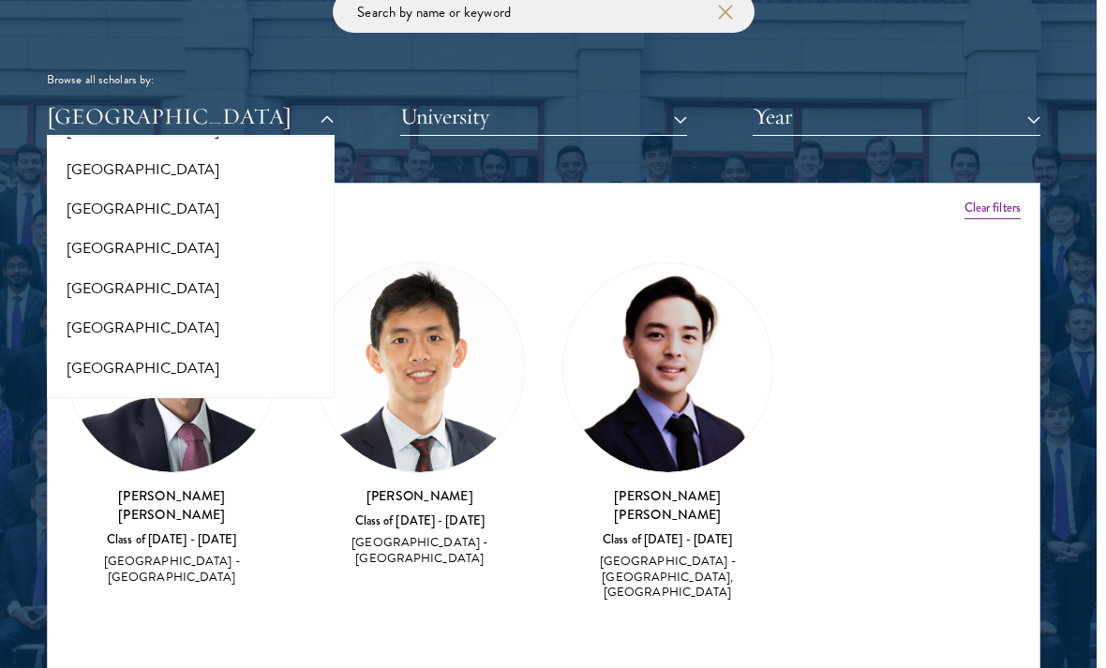
click at [274, 308] on button "[GEOGRAPHIC_DATA]" at bounding box center [191, 327] width 277 height 39
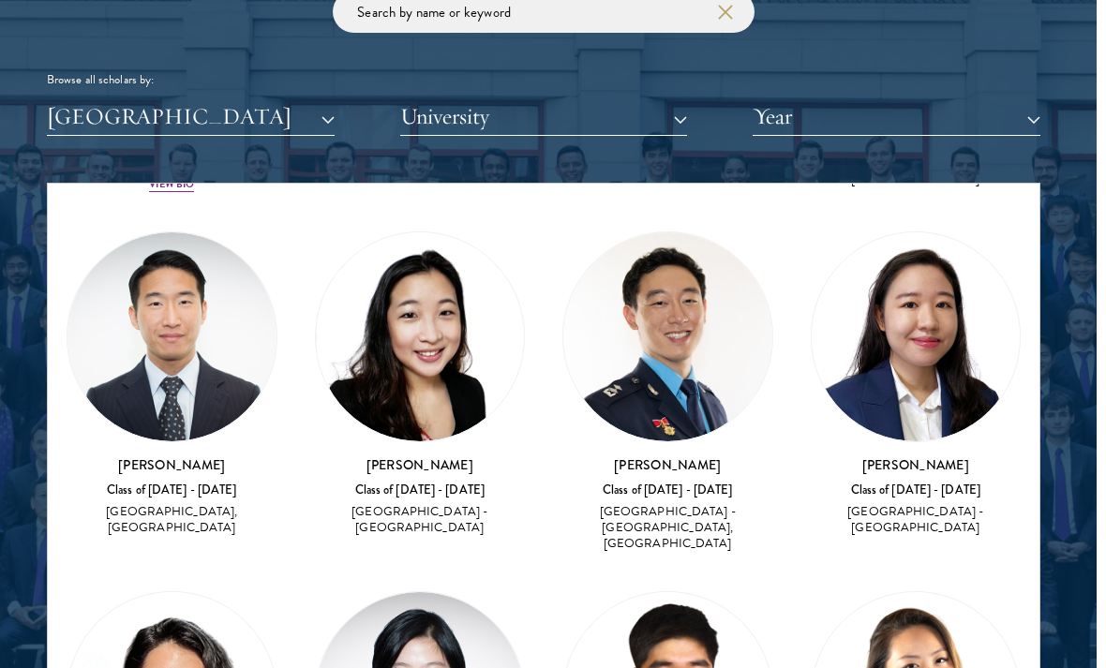
scroll to position [399, 0]
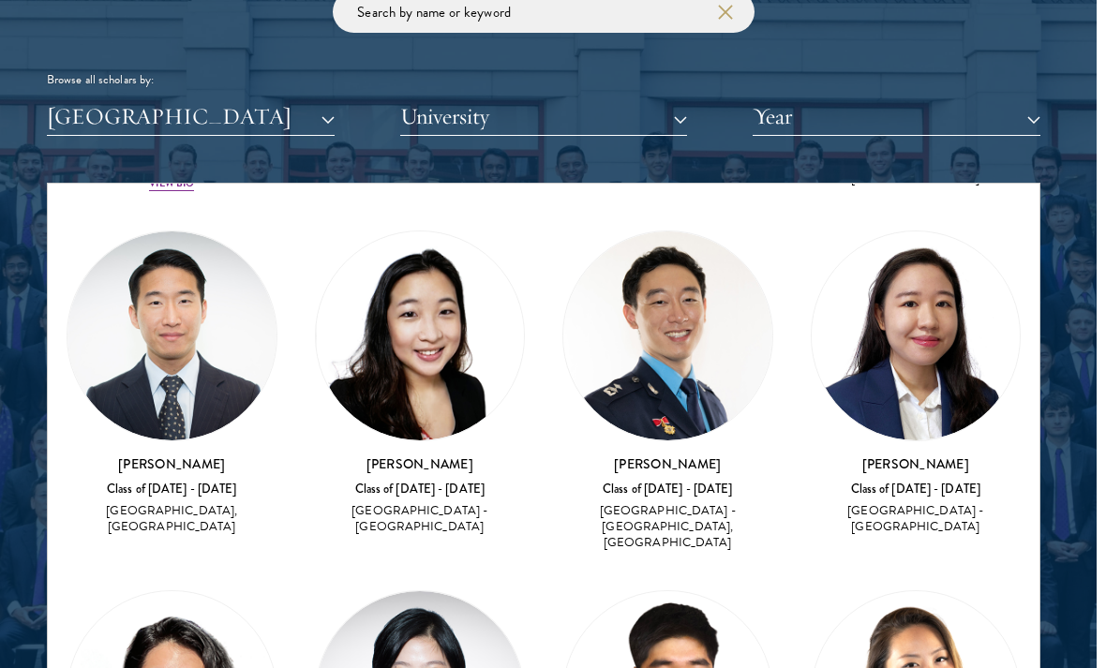
click at [452, 404] on img at bounding box center [420, 336] width 209 height 209
click at [429, 455] on h3 "[PERSON_NAME]" at bounding box center [420, 464] width 211 height 19
click at [416, 482] on div "Class of [DATE] - [DATE]" at bounding box center [420, 490] width 211 height 16
click at [449, 385] on img at bounding box center [420, 336] width 209 height 209
click at [900, 393] on img at bounding box center [916, 336] width 209 height 209
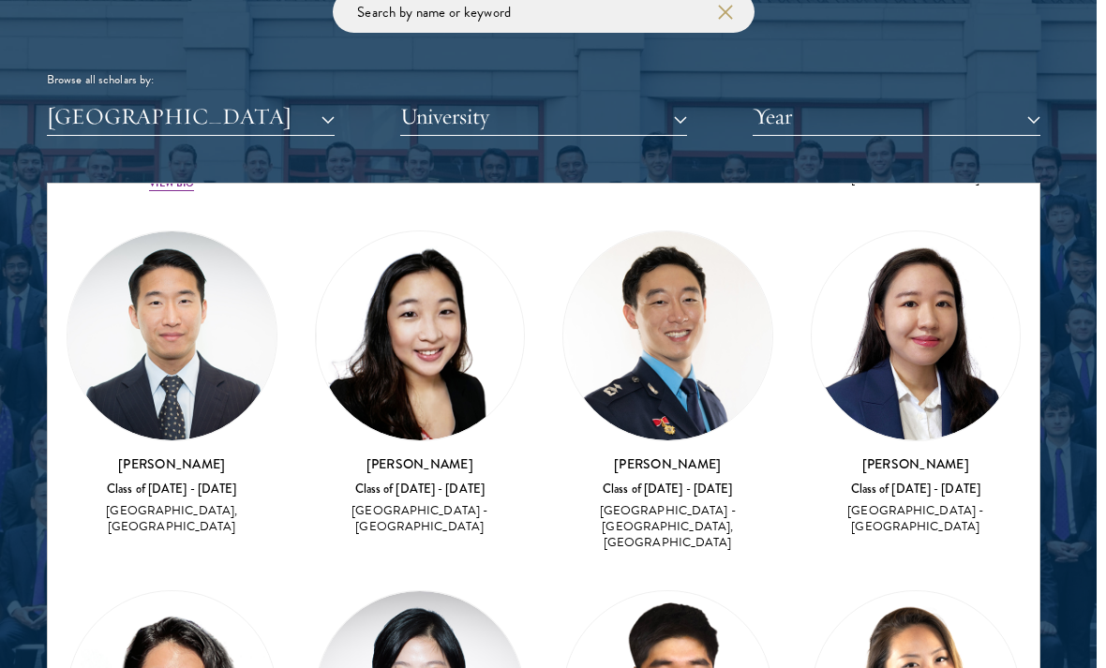
click at [928, 412] on img at bounding box center [916, 336] width 209 height 209
click at [666, 112] on button "University" at bounding box center [544, 117] width 288 height 38
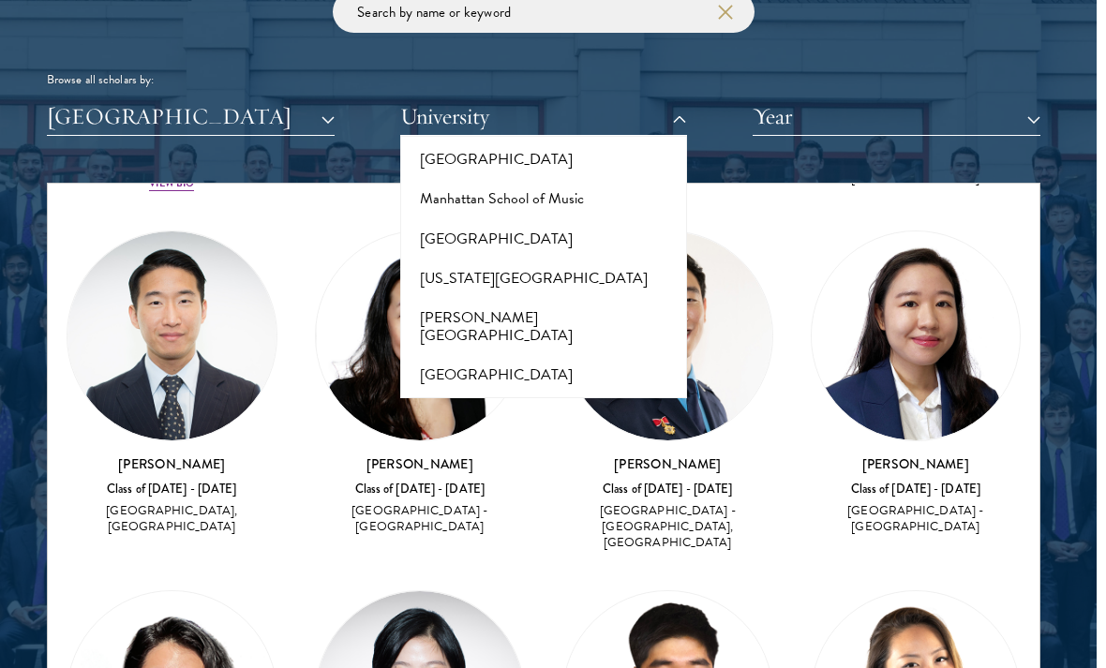
scroll to position [7545, 0]
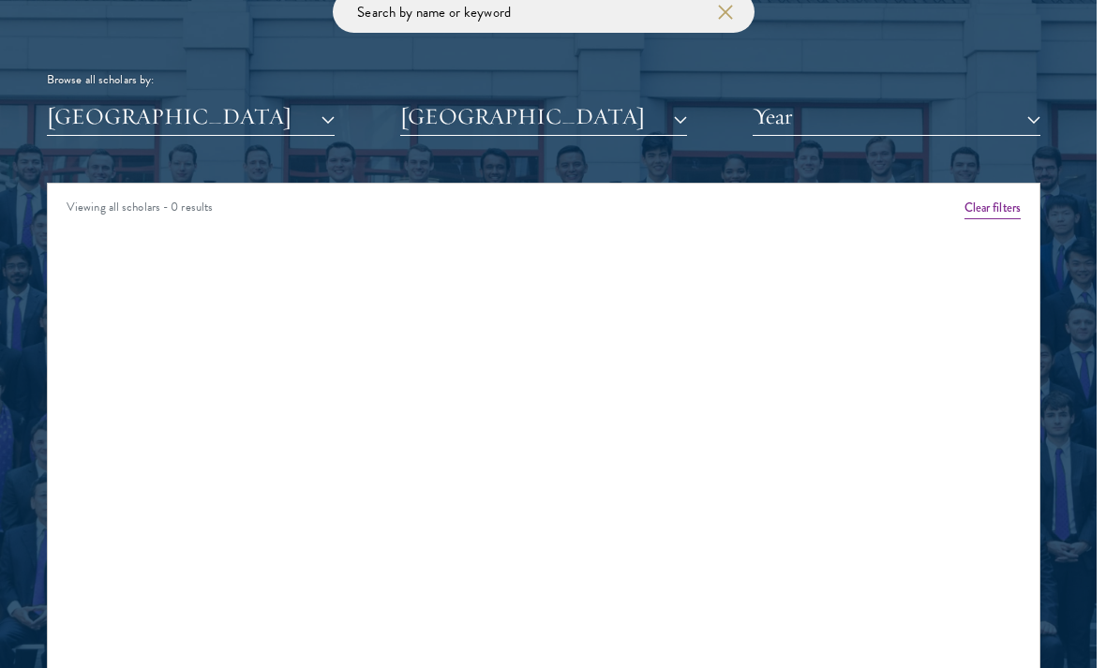
click at [240, 121] on button "[GEOGRAPHIC_DATA]" at bounding box center [191, 117] width 288 height 38
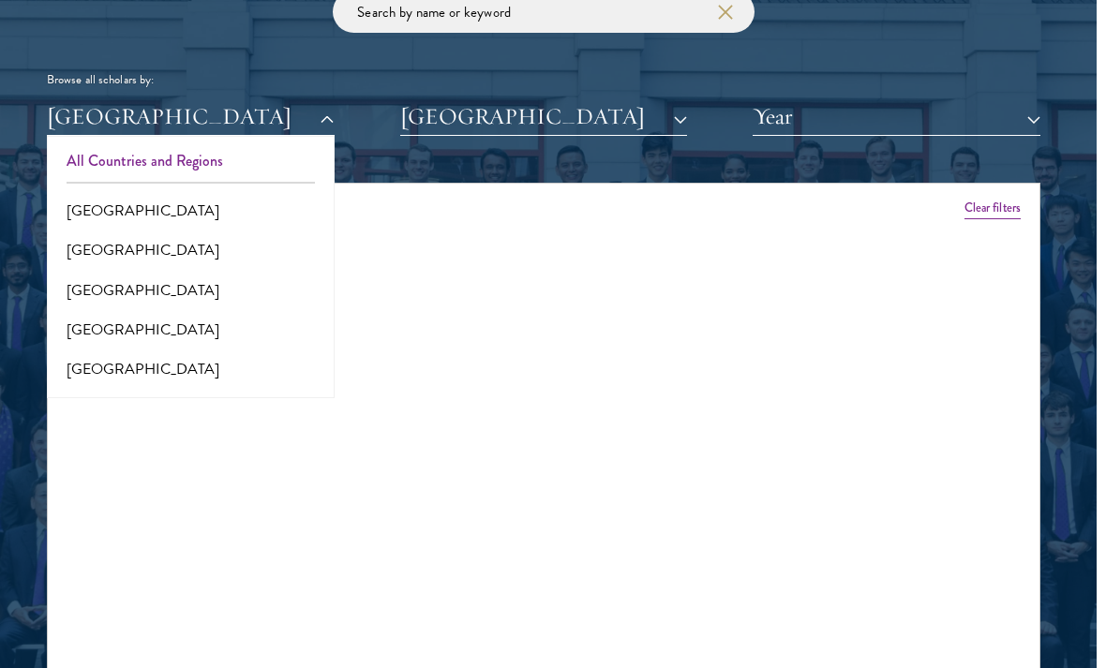
click at [83, 157] on button "All Countries and Regions" at bounding box center [191, 161] width 277 height 39
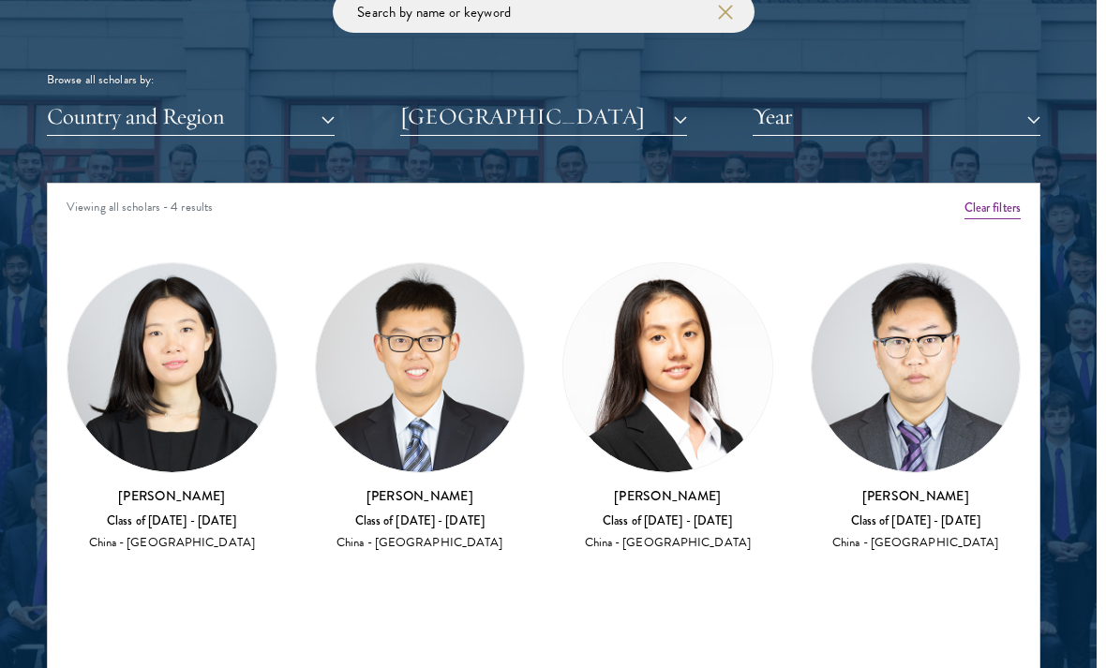
scroll to position [2244, 9]
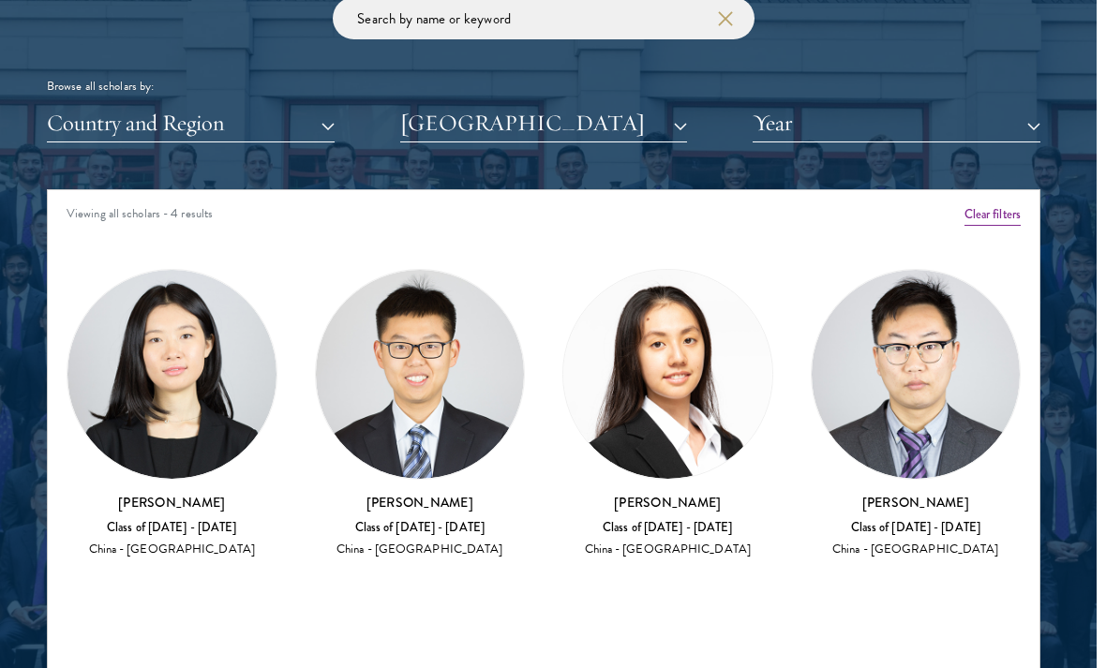
click at [681, 129] on button "[GEOGRAPHIC_DATA]" at bounding box center [544, 123] width 288 height 38
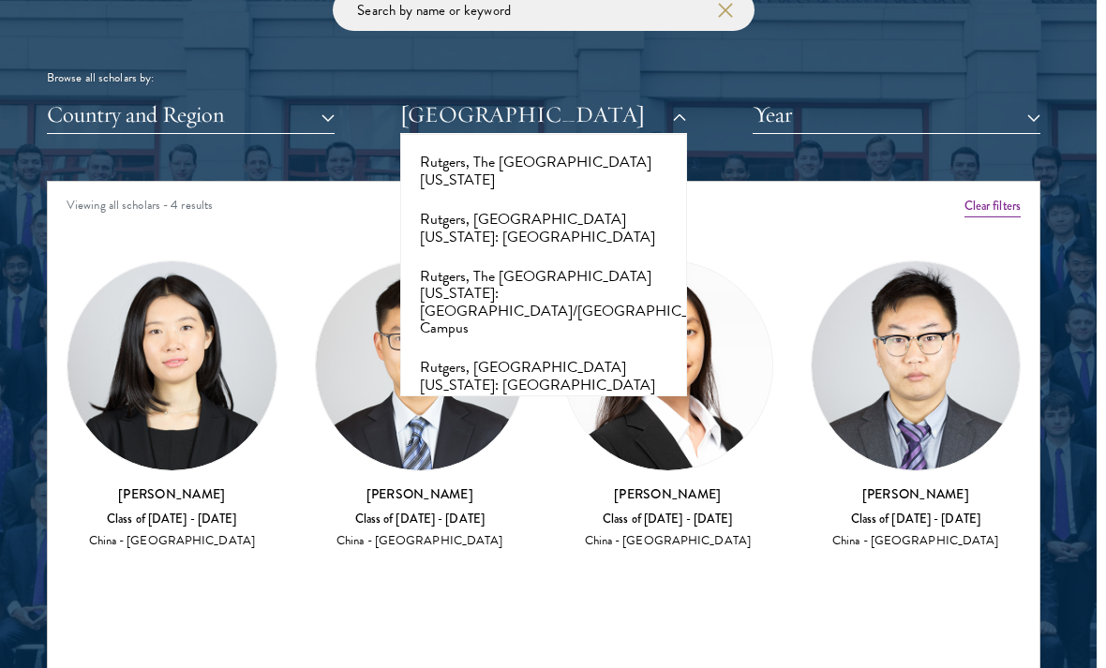
scroll to position [10679, 0]
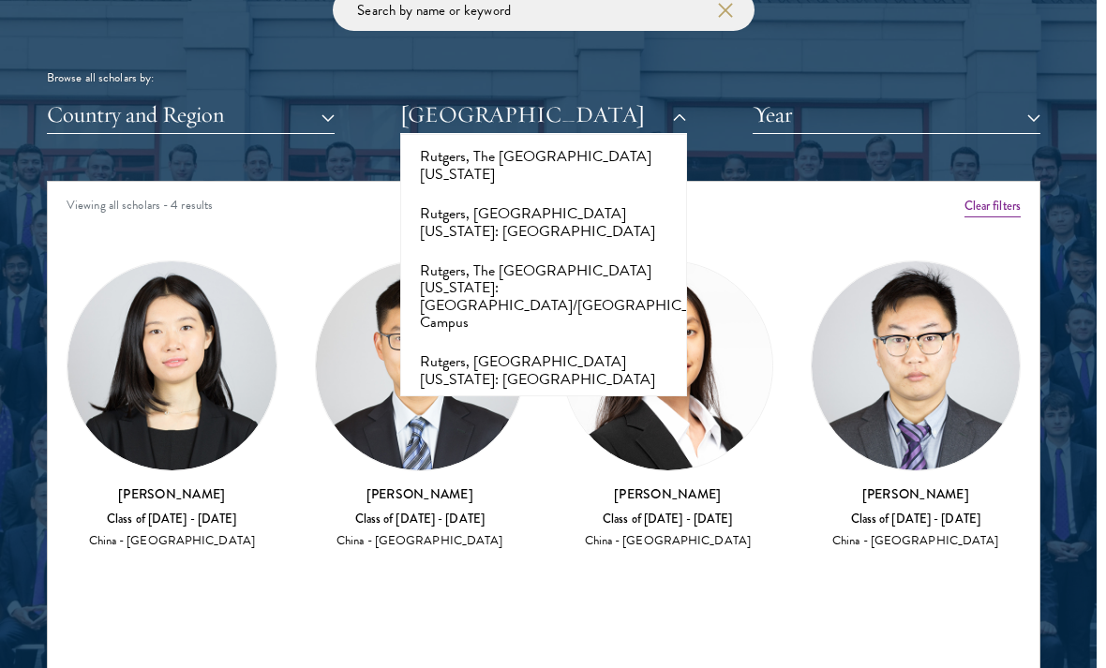
click at [725, 491] on h3 "[PERSON_NAME]" at bounding box center [668, 494] width 211 height 19
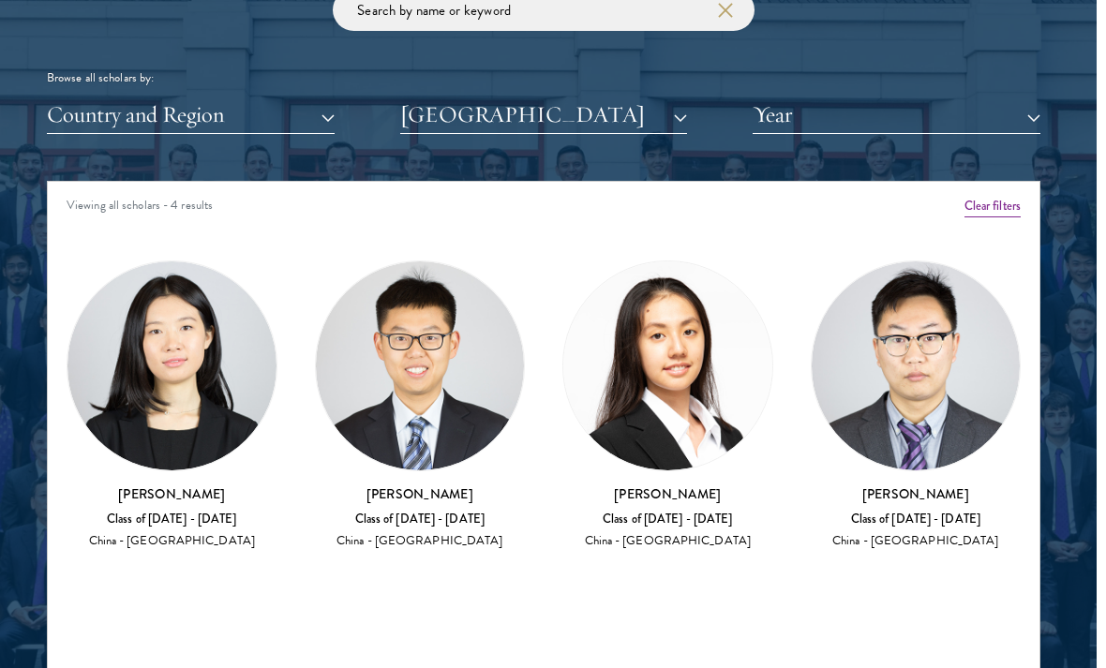
click at [933, 475] on div "[PERSON_NAME] Class of [DATE] - [DATE] China - [GEOGRAPHIC_DATA]" at bounding box center [916, 406] width 211 height 291
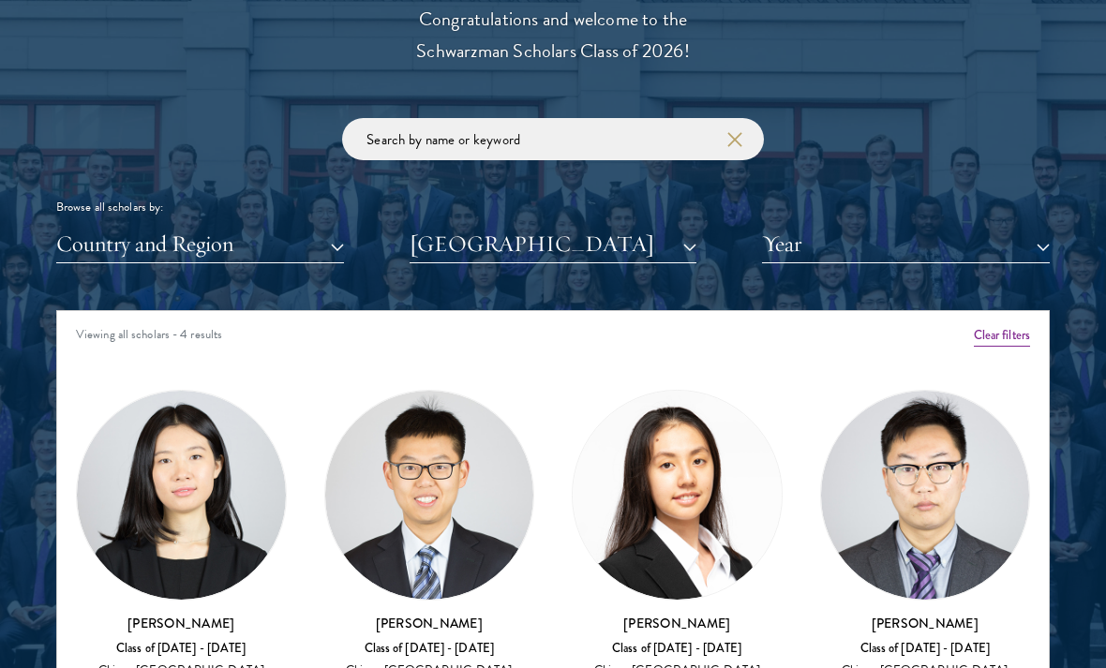
scroll to position [2123, 0]
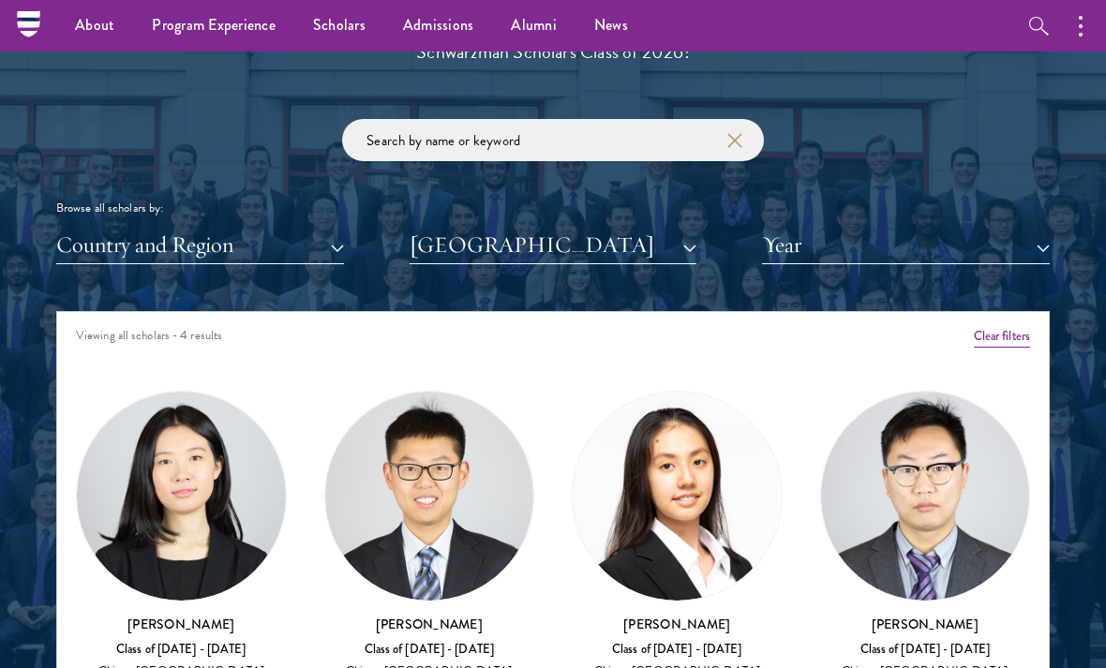
click at [326, 248] on button "Country and Region" at bounding box center [200, 245] width 288 height 38
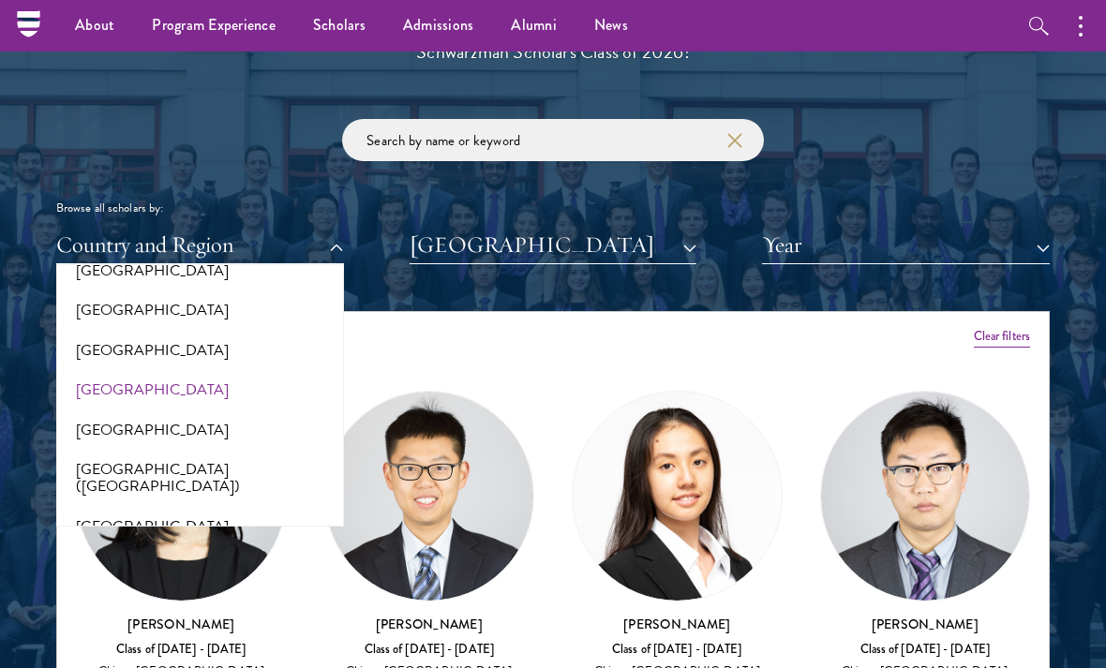
scroll to position [2216, 0]
click at [507, 238] on button "[GEOGRAPHIC_DATA]" at bounding box center [554, 245] width 288 height 38
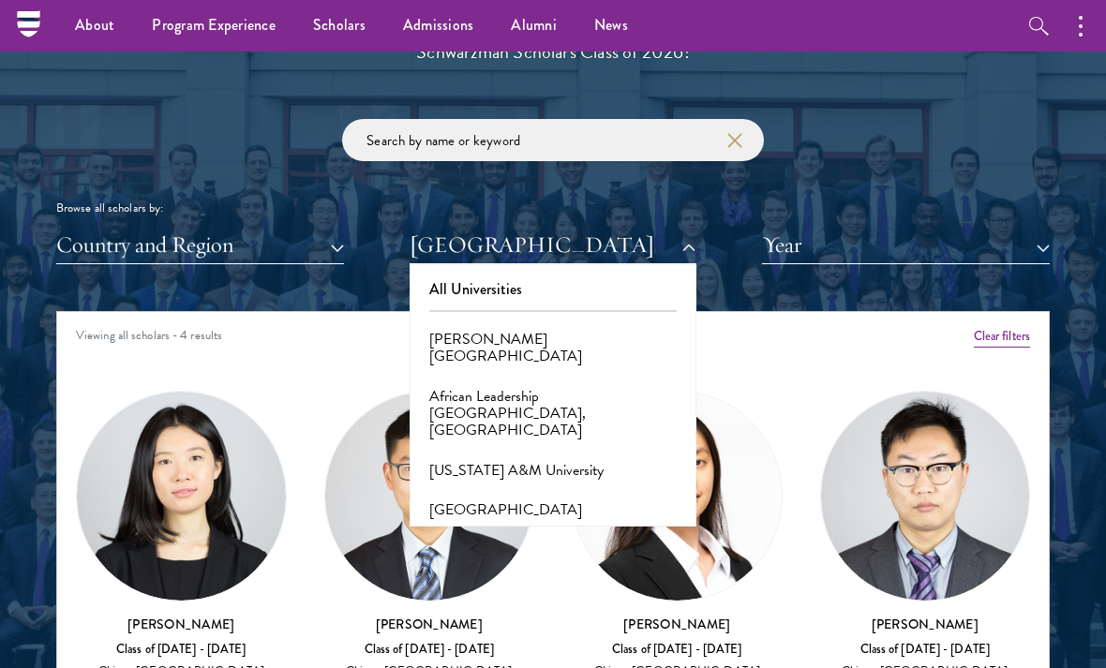
scroll to position [0, 0]
click at [525, 285] on button "All Universities" at bounding box center [553, 289] width 277 height 39
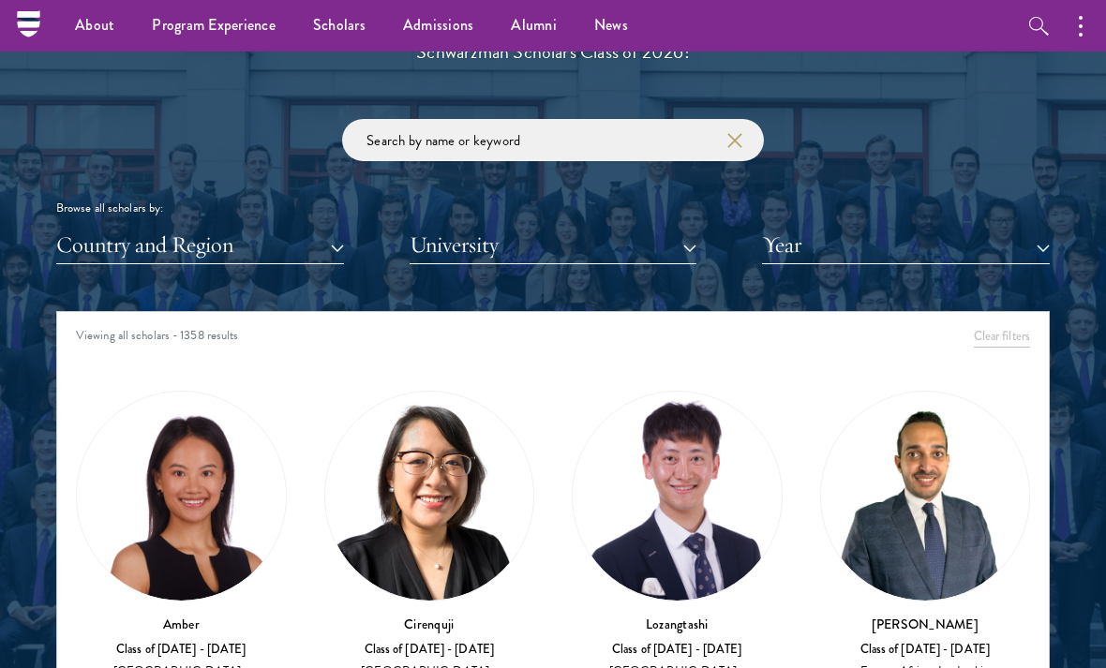
click at [341, 252] on button "Country and Region" at bounding box center [200, 245] width 288 height 38
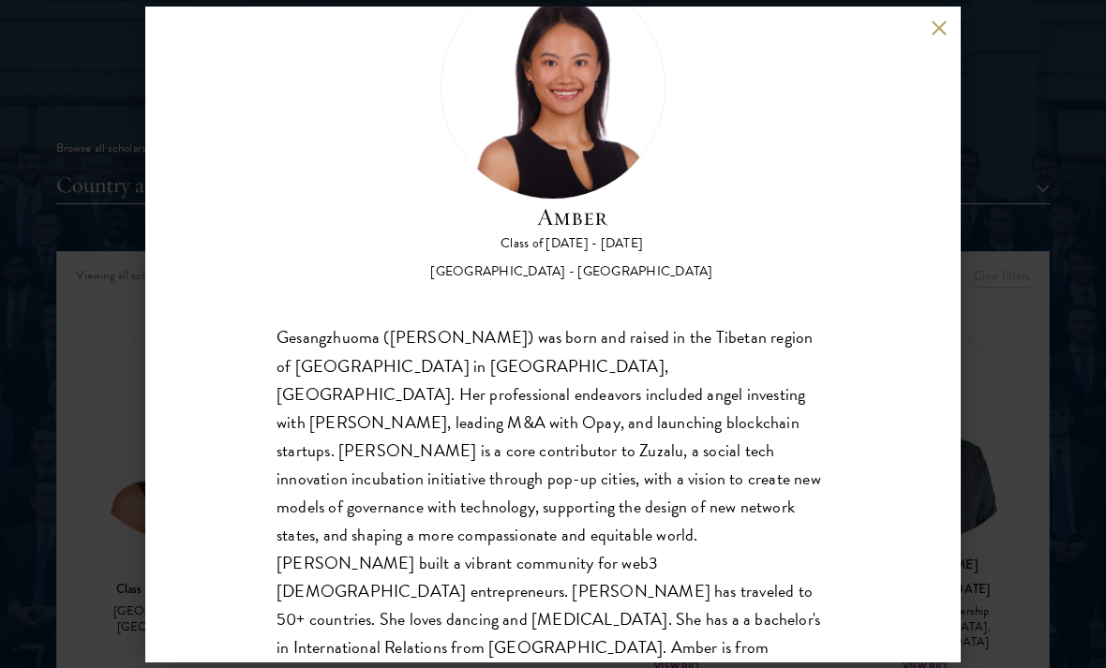
scroll to position [86, 0]
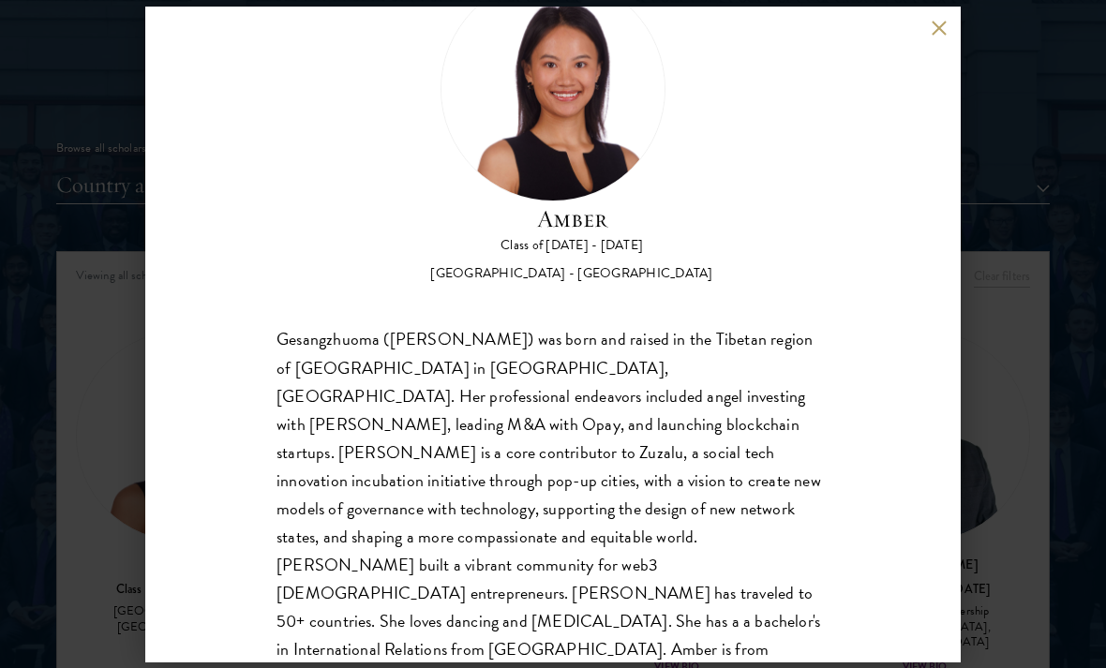
click at [942, 30] on button at bounding box center [939, 29] width 16 height 16
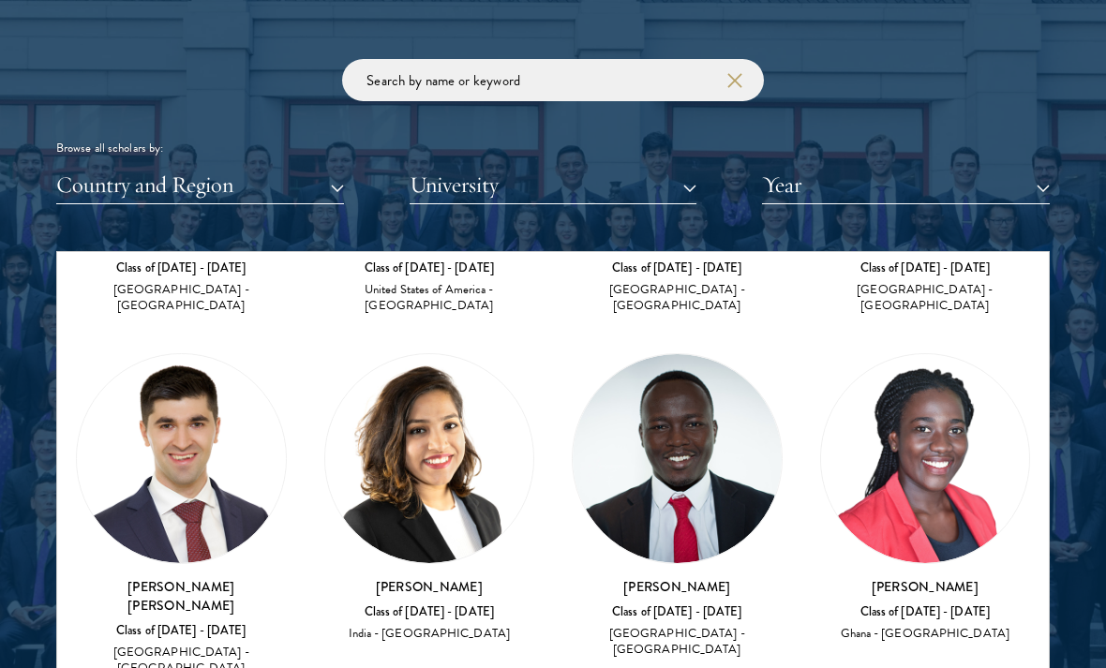
scroll to position [4446, 0]
